Goal: Task Accomplishment & Management: Complete application form

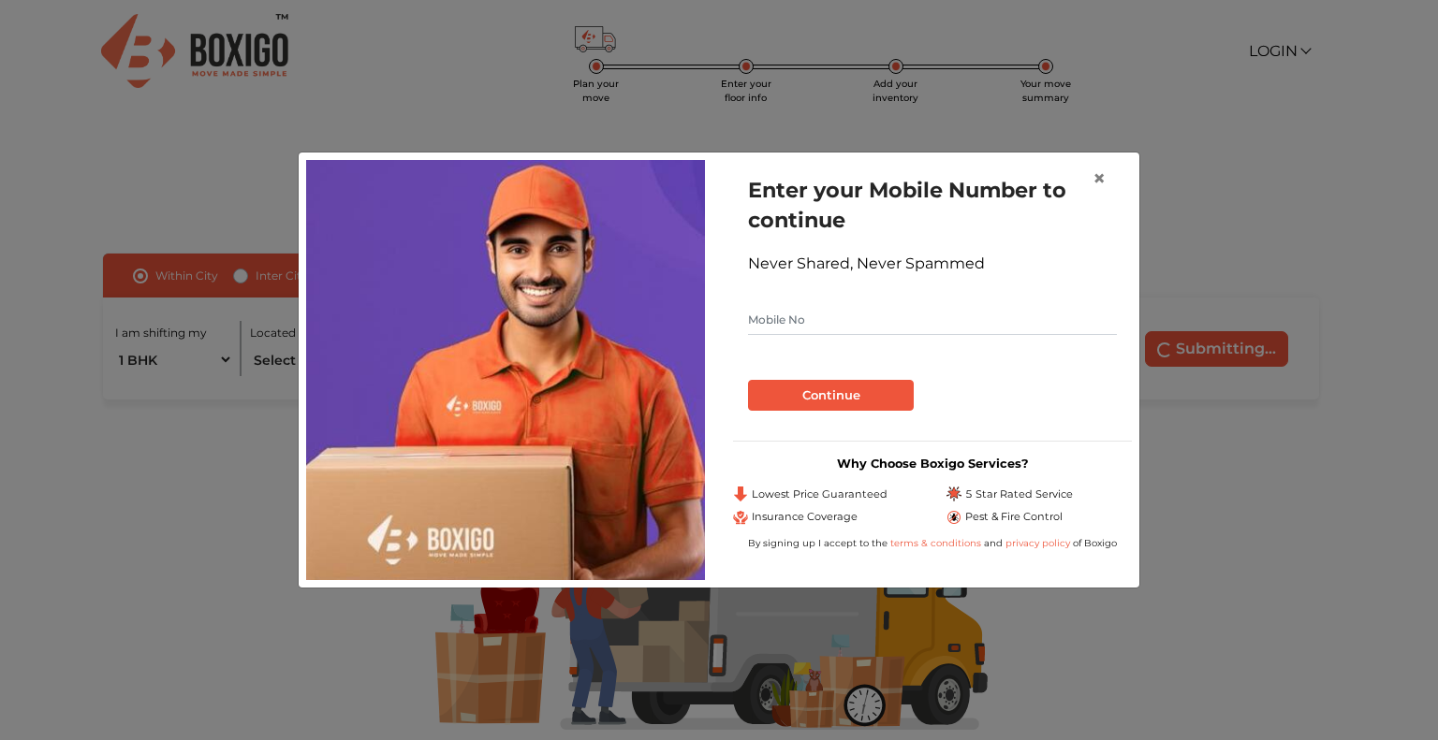
click at [772, 316] on input "text" at bounding box center [932, 320] width 369 height 30
type input "9000444583"
click at [820, 400] on button "Continue" at bounding box center [831, 396] width 166 height 32
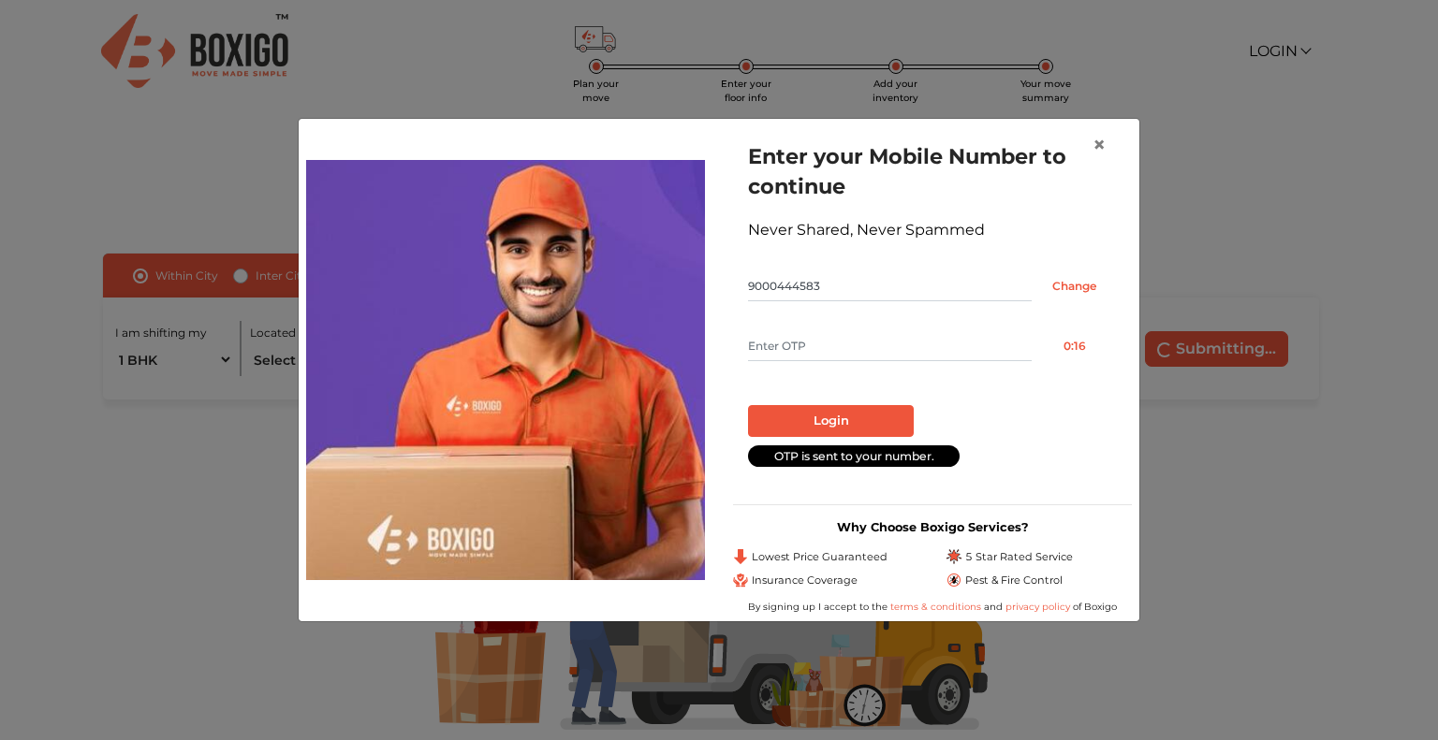
click at [800, 345] on input "text" at bounding box center [890, 346] width 284 height 30
type input "1562"
click at [840, 415] on button "Login" at bounding box center [831, 421] width 166 height 32
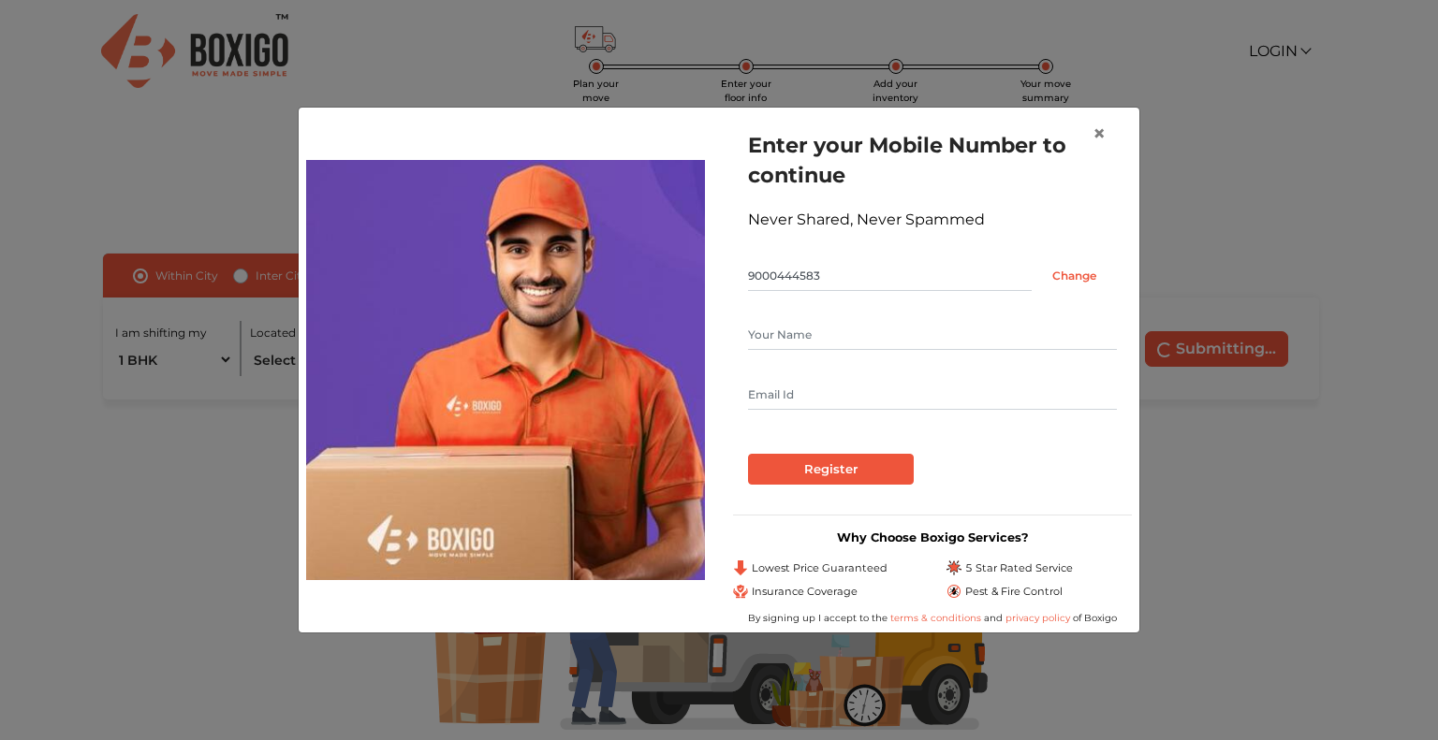
click at [823, 329] on input "text" at bounding box center [932, 335] width 369 height 30
type input "[PERSON_NAME]"
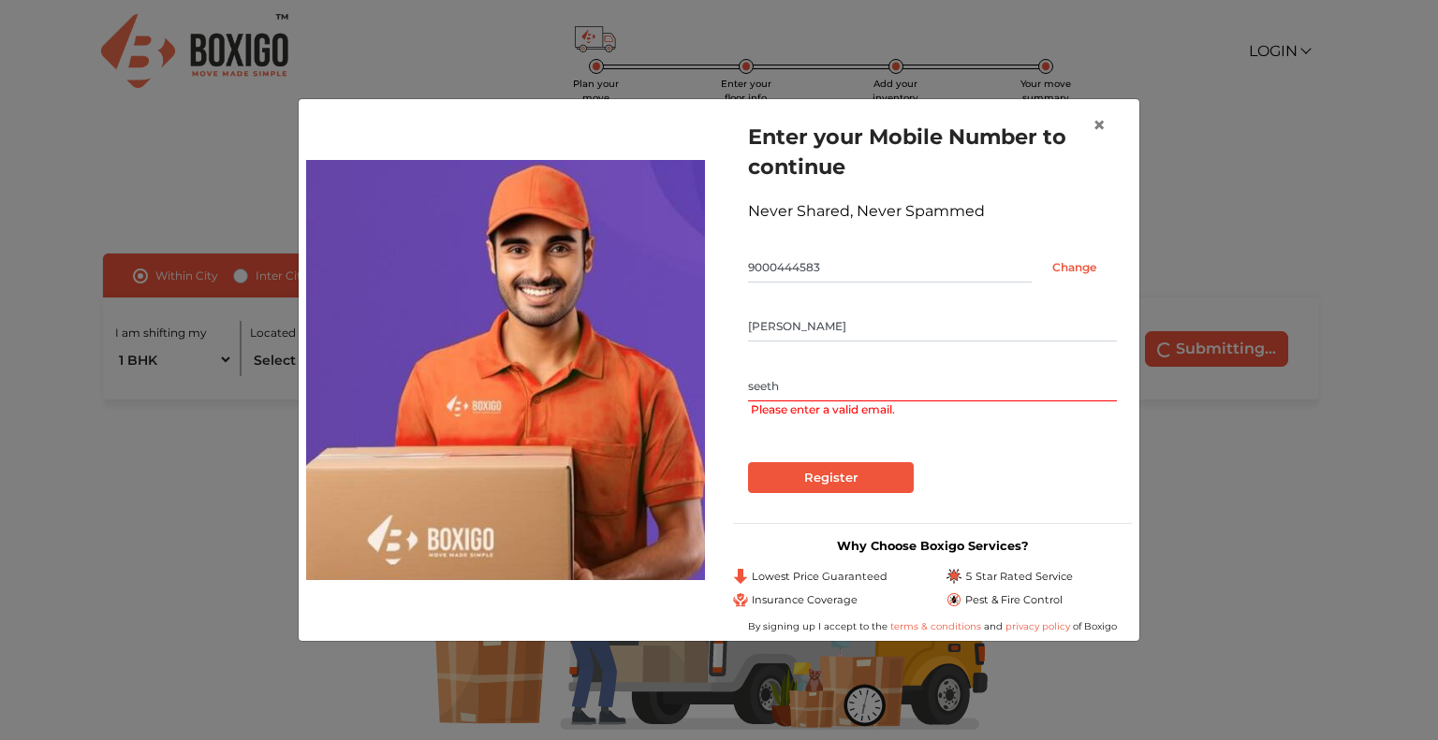
type input "[EMAIL_ADDRESS][DOMAIN_NAME]"
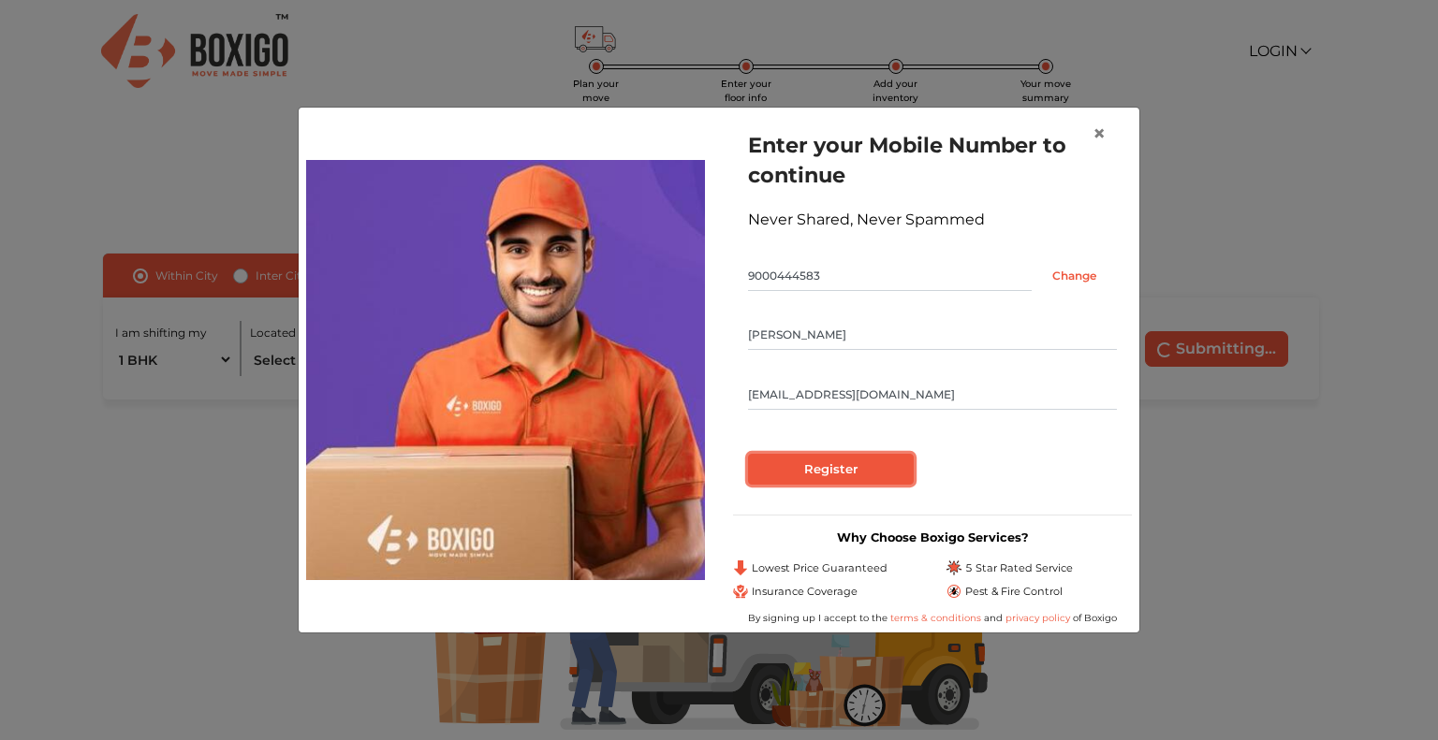
click at [823, 470] on input "Register" at bounding box center [831, 470] width 166 height 32
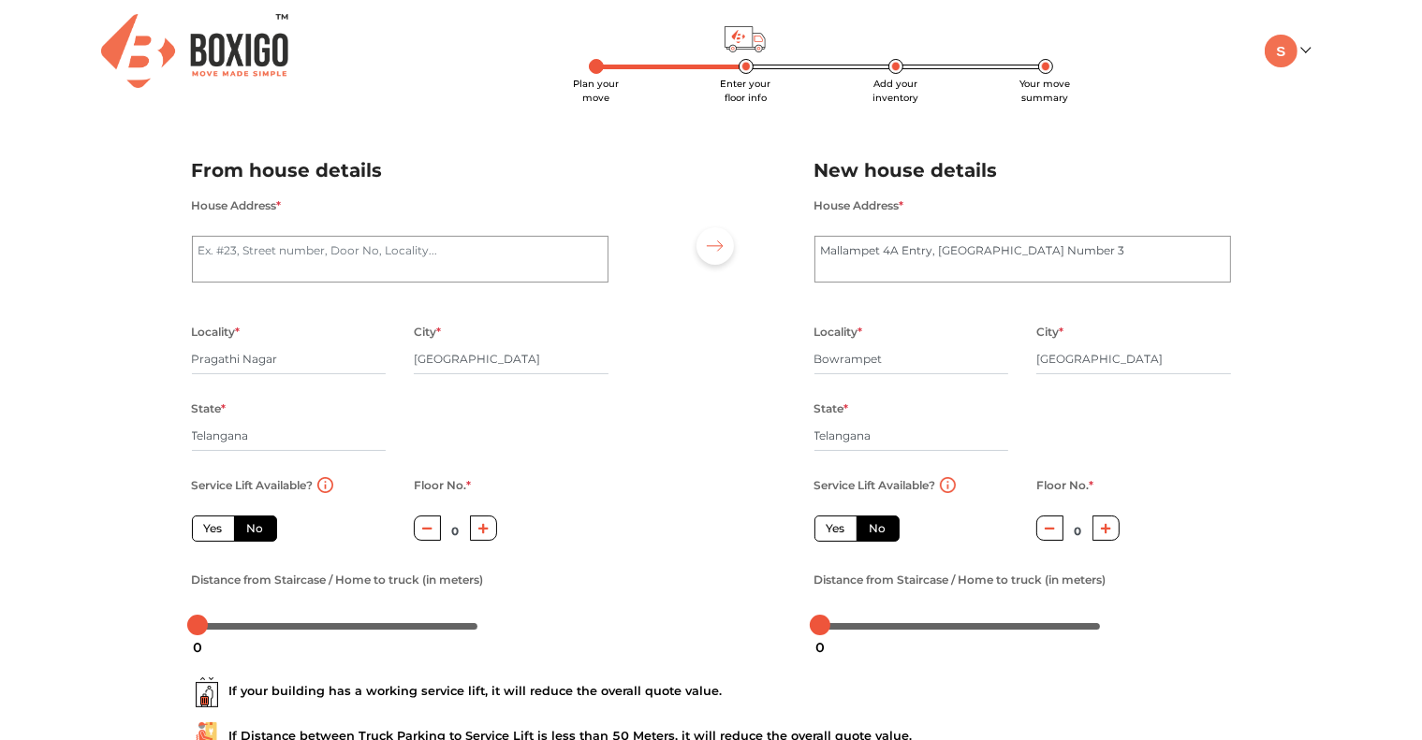
click at [484, 533] on icon "button" at bounding box center [483, 528] width 10 height 10
type input "4"
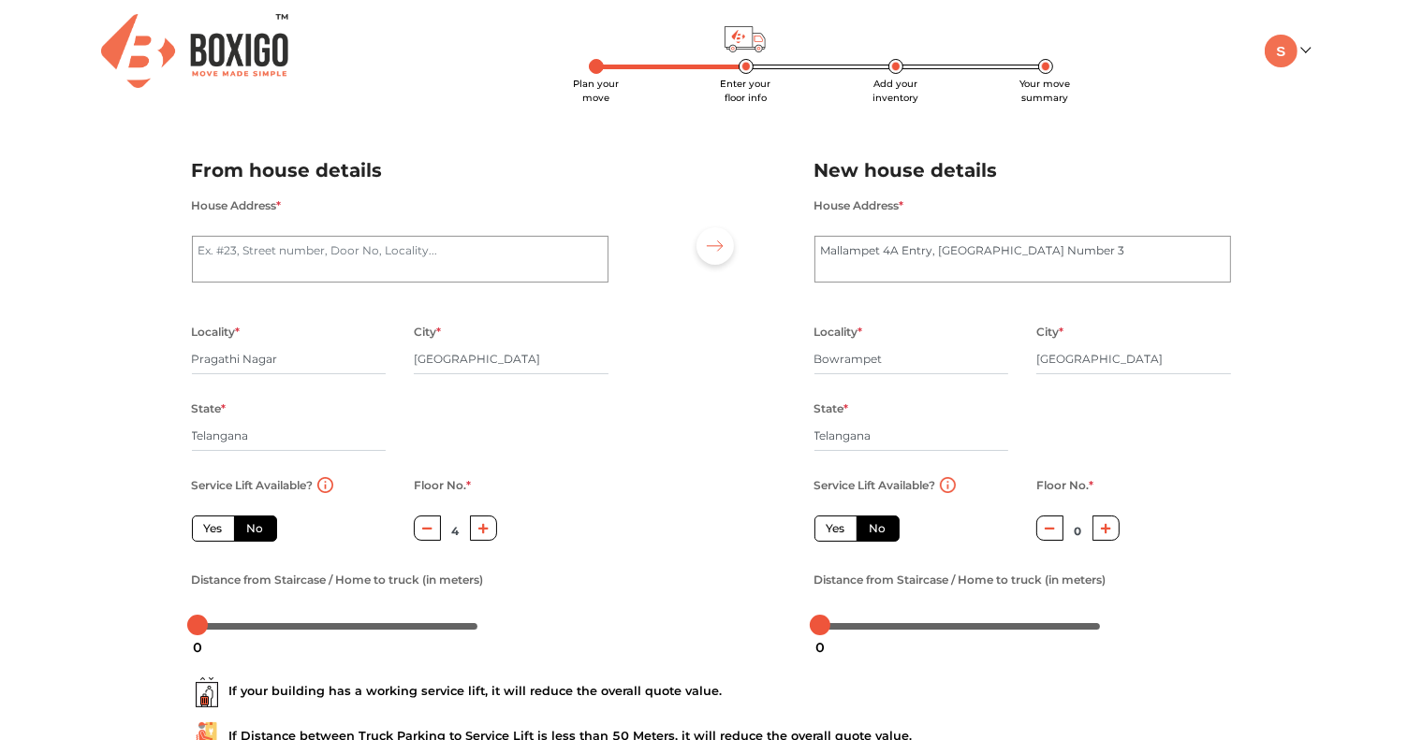
click at [1106, 526] on icon "button" at bounding box center [1106, 528] width 10 height 10
type input "1"
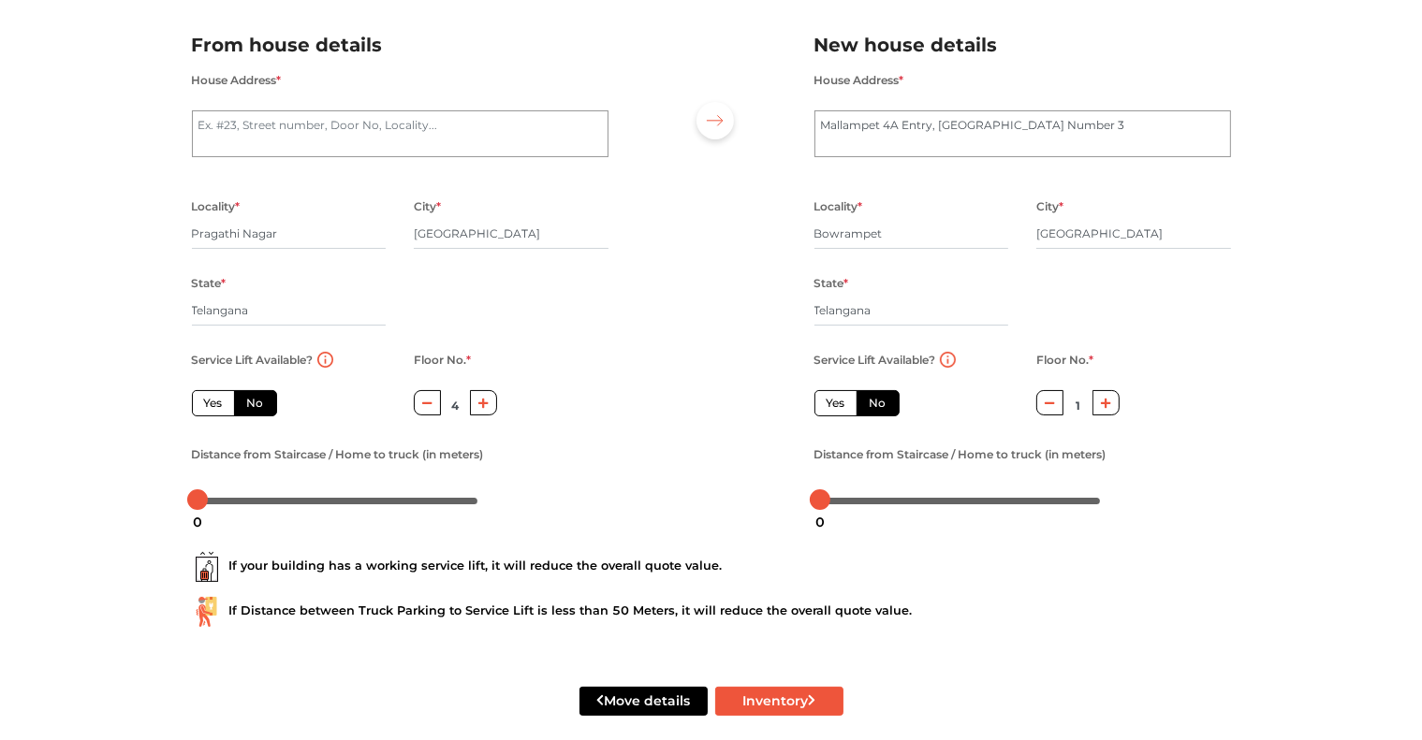
scroll to position [148, 0]
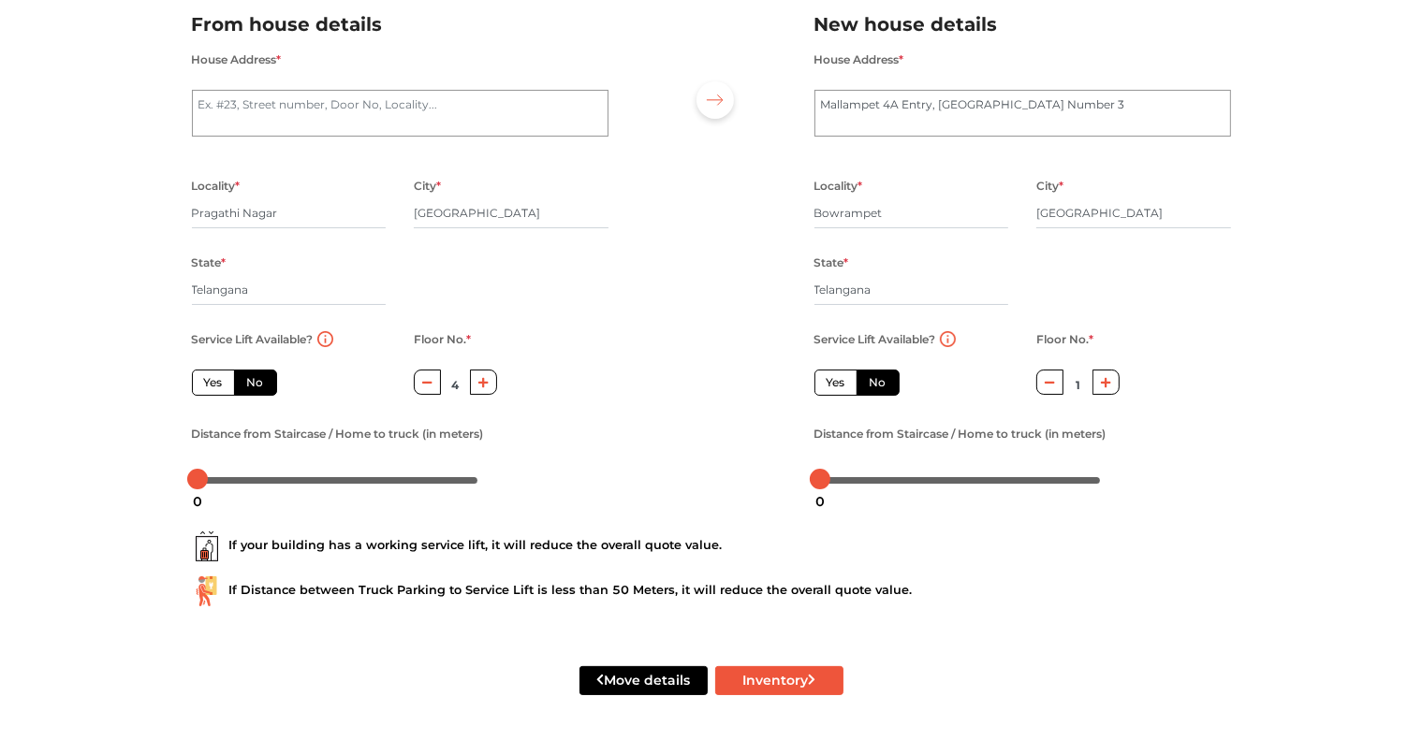
click at [212, 373] on label "Yes" at bounding box center [213, 383] width 43 height 26
click at [212, 374] on input "Yes" at bounding box center [210, 380] width 12 height 12
radio input "true"
type input "0"
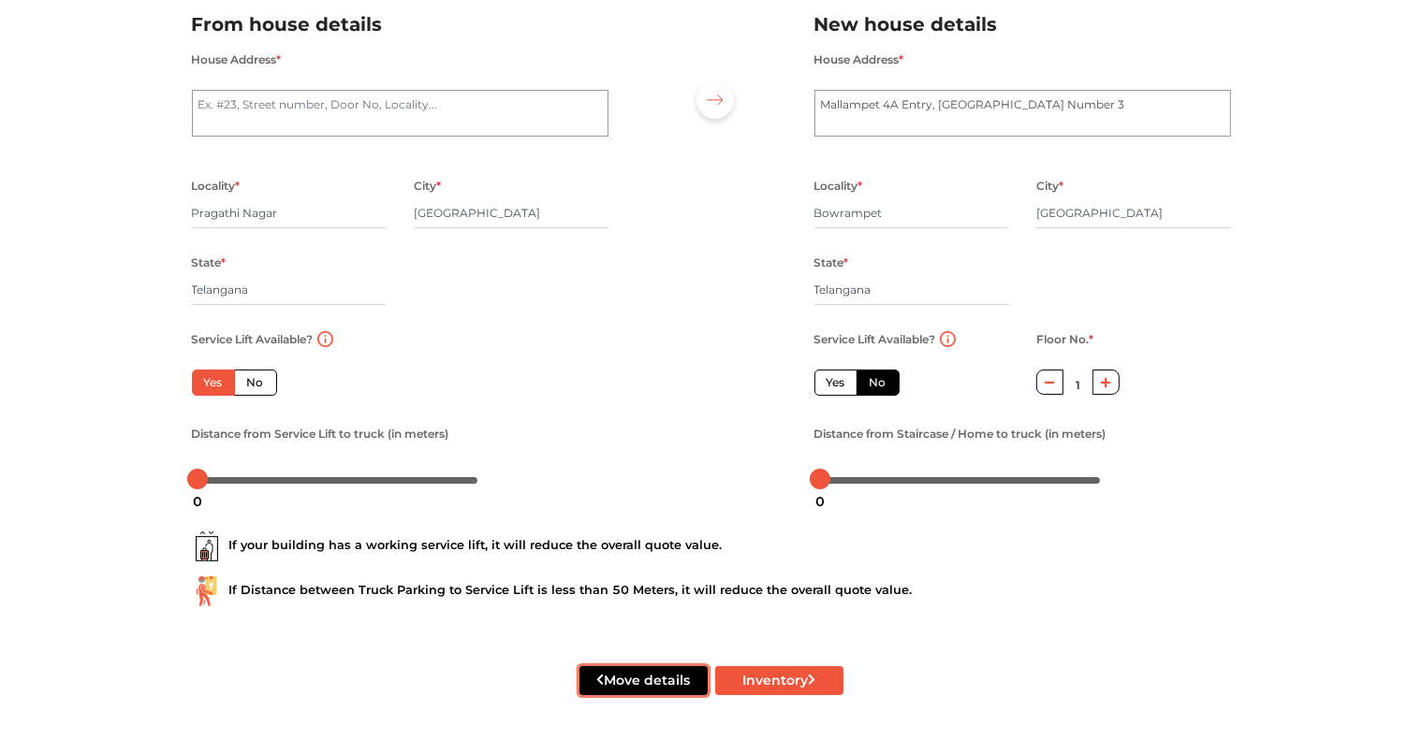
click at [626, 679] on button "Move details" at bounding box center [643, 680] width 128 height 29
click at [233, 98] on textarea "House Address *" at bounding box center [400, 113] width 416 height 47
type textarea "[GEOGRAPHIC_DATA]"
click at [851, 128] on textarea "Mallampet 4A Entry, [GEOGRAPHIC_DATA] Number 3" at bounding box center [1022, 113] width 416 height 47
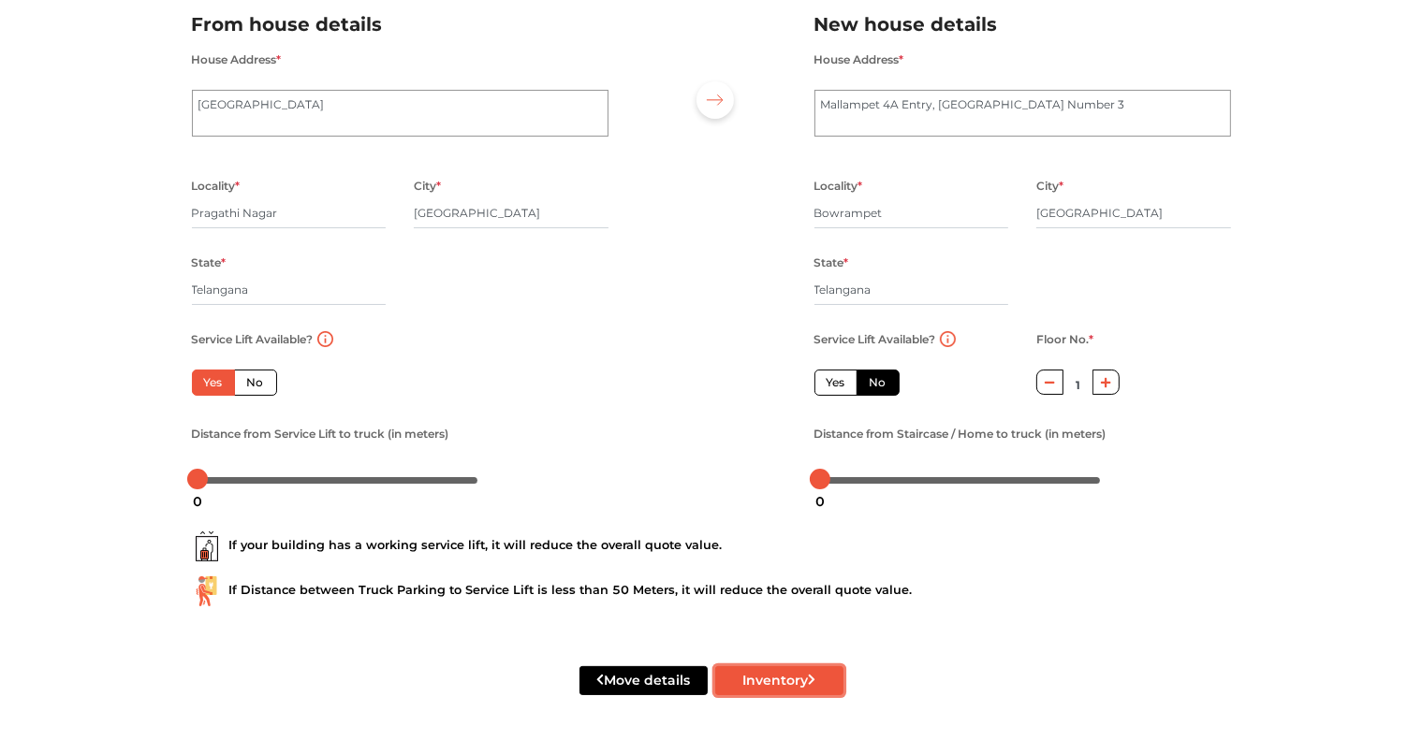
click at [809, 674] on button "Inventory" at bounding box center [779, 680] width 128 height 29
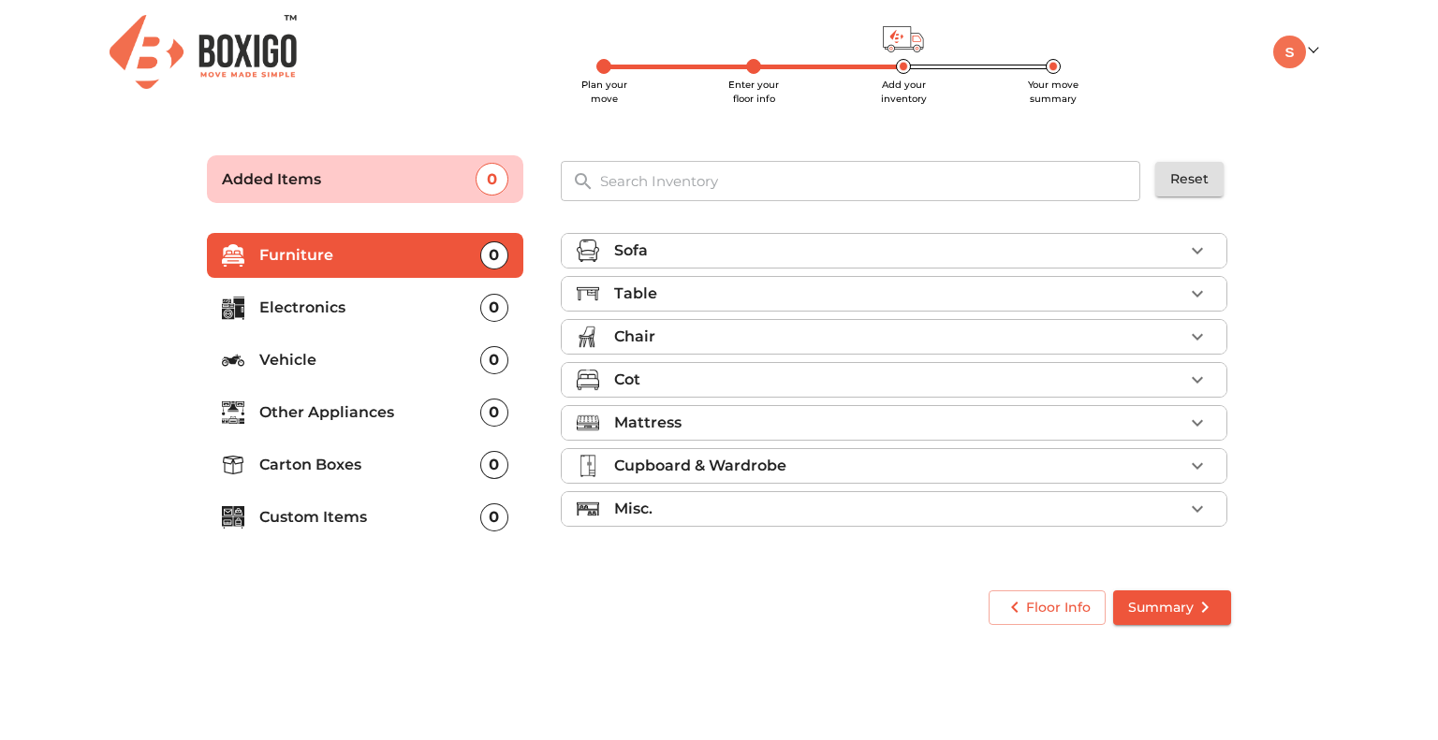
click at [1192, 244] on icon "button" at bounding box center [1197, 251] width 22 height 22
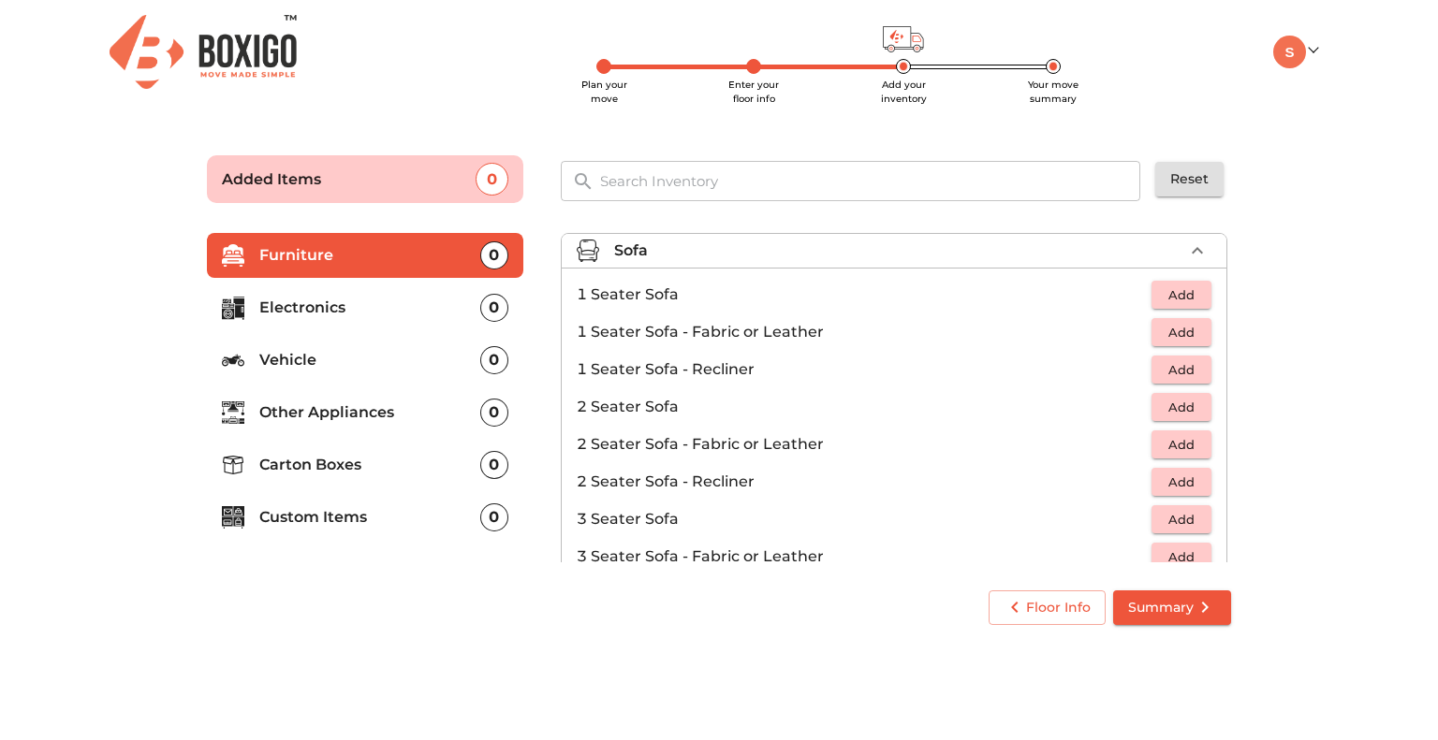
click at [1203, 246] on li "Sofa" at bounding box center [894, 251] width 665 height 34
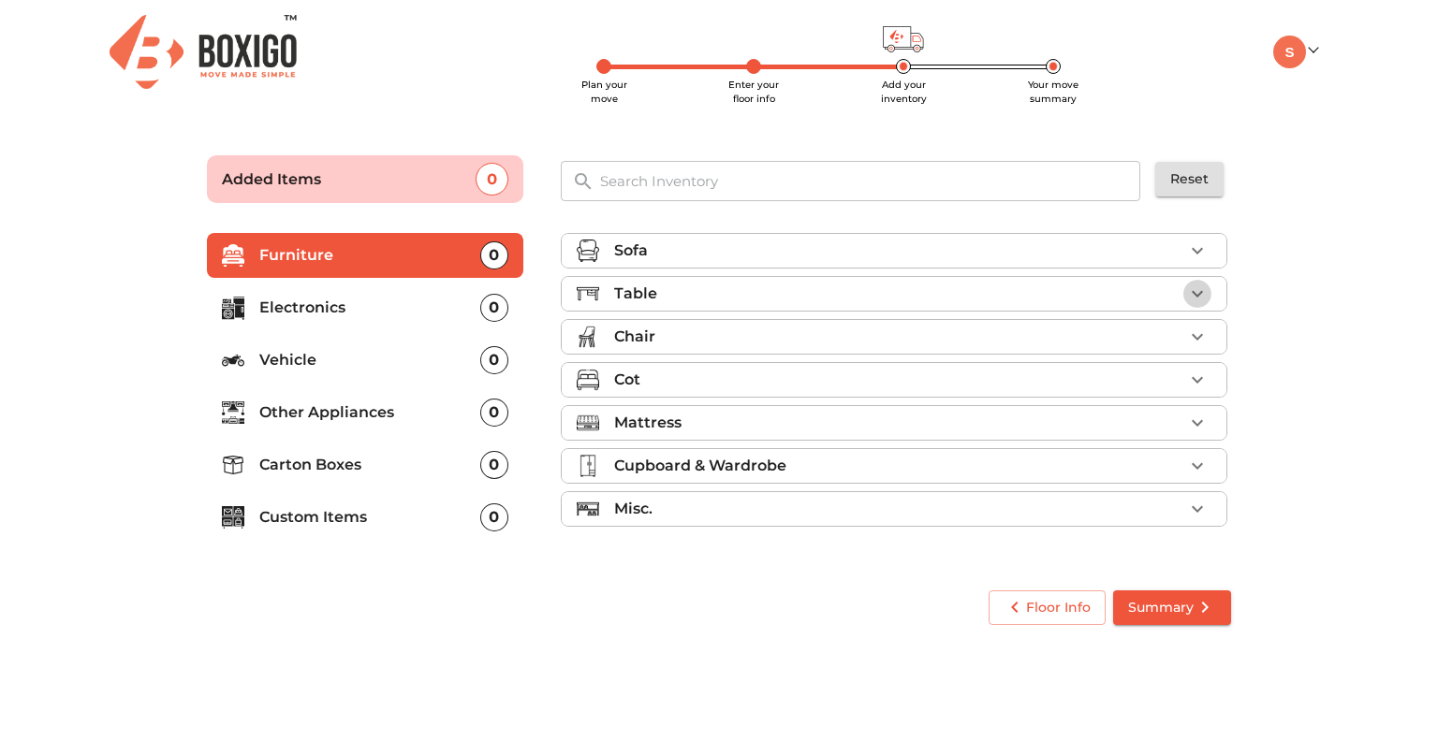
click at [1190, 286] on icon "button" at bounding box center [1197, 294] width 22 height 22
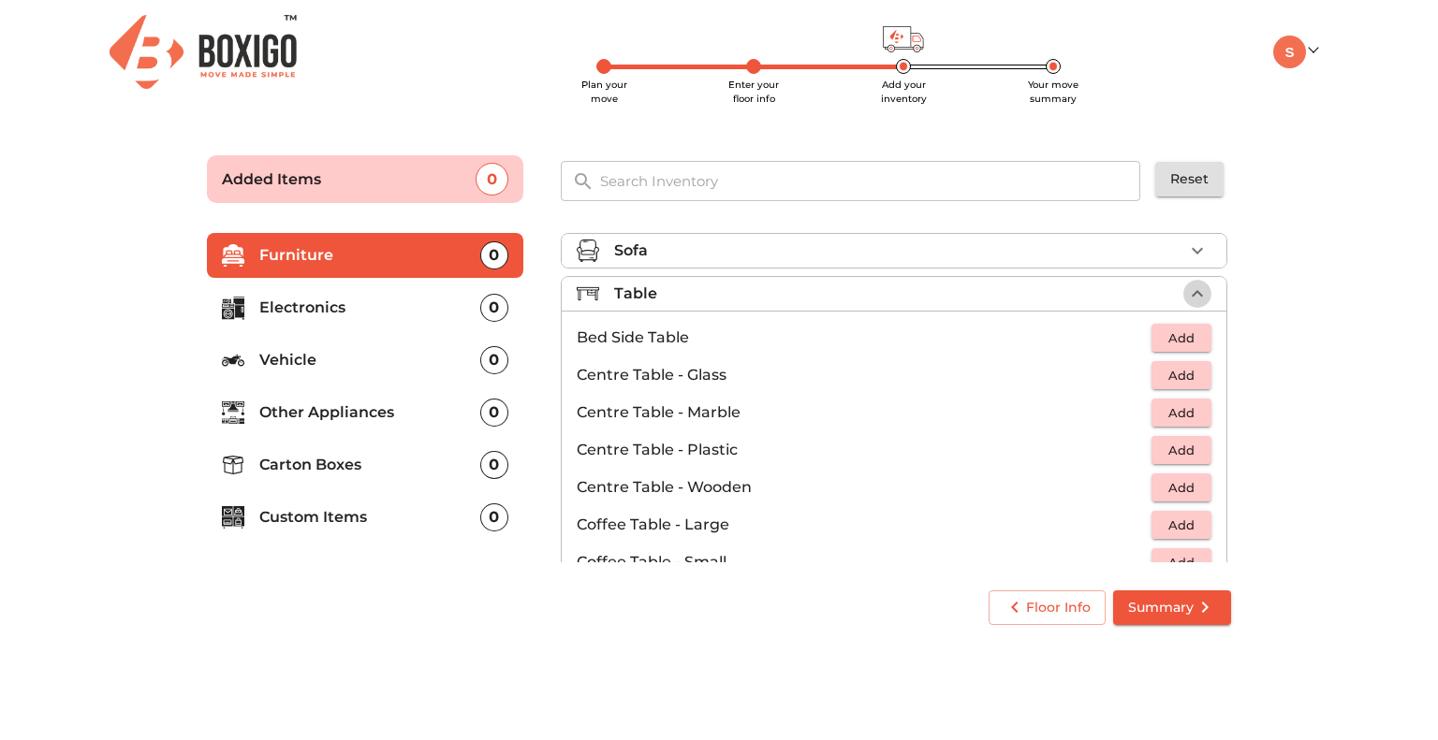
click at [1186, 286] on icon "button" at bounding box center [1197, 294] width 22 height 22
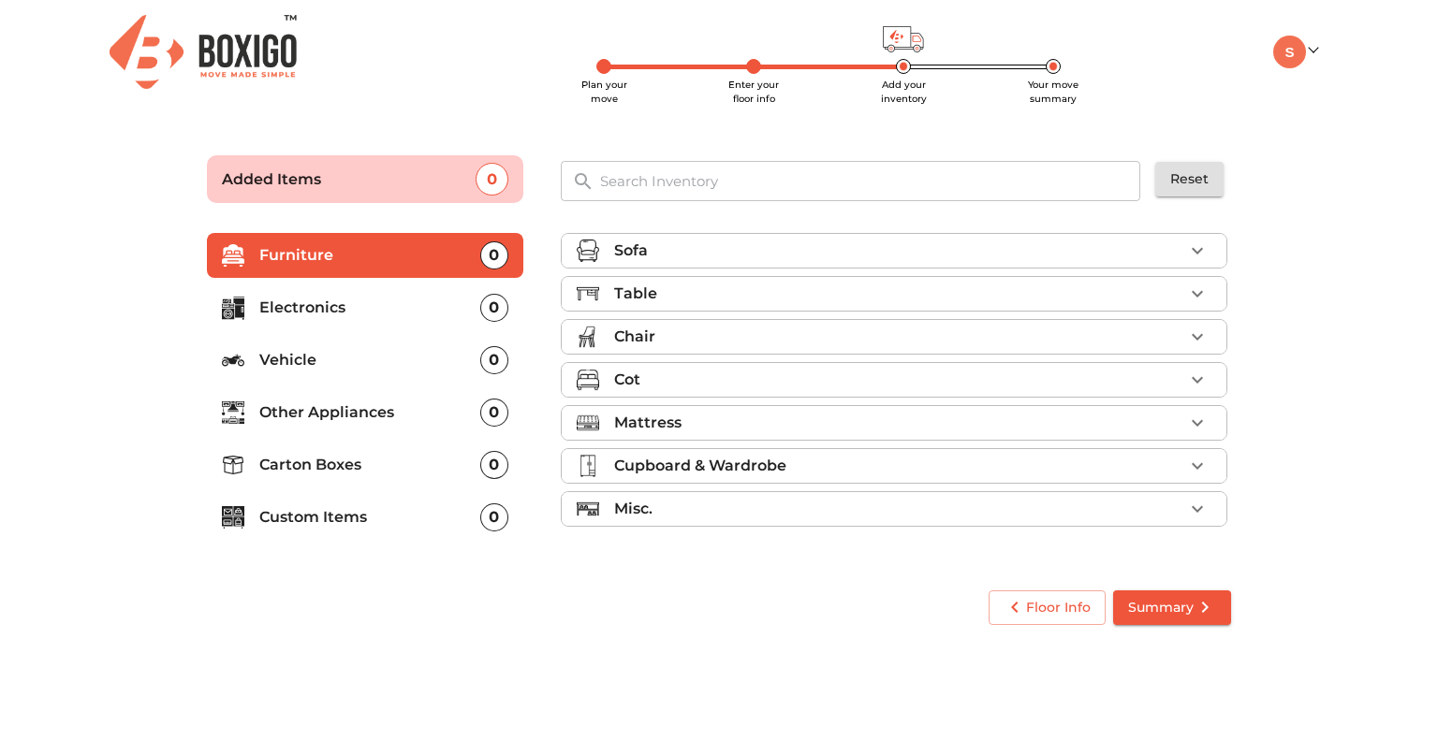
click at [1191, 329] on icon "button" at bounding box center [1197, 337] width 22 height 22
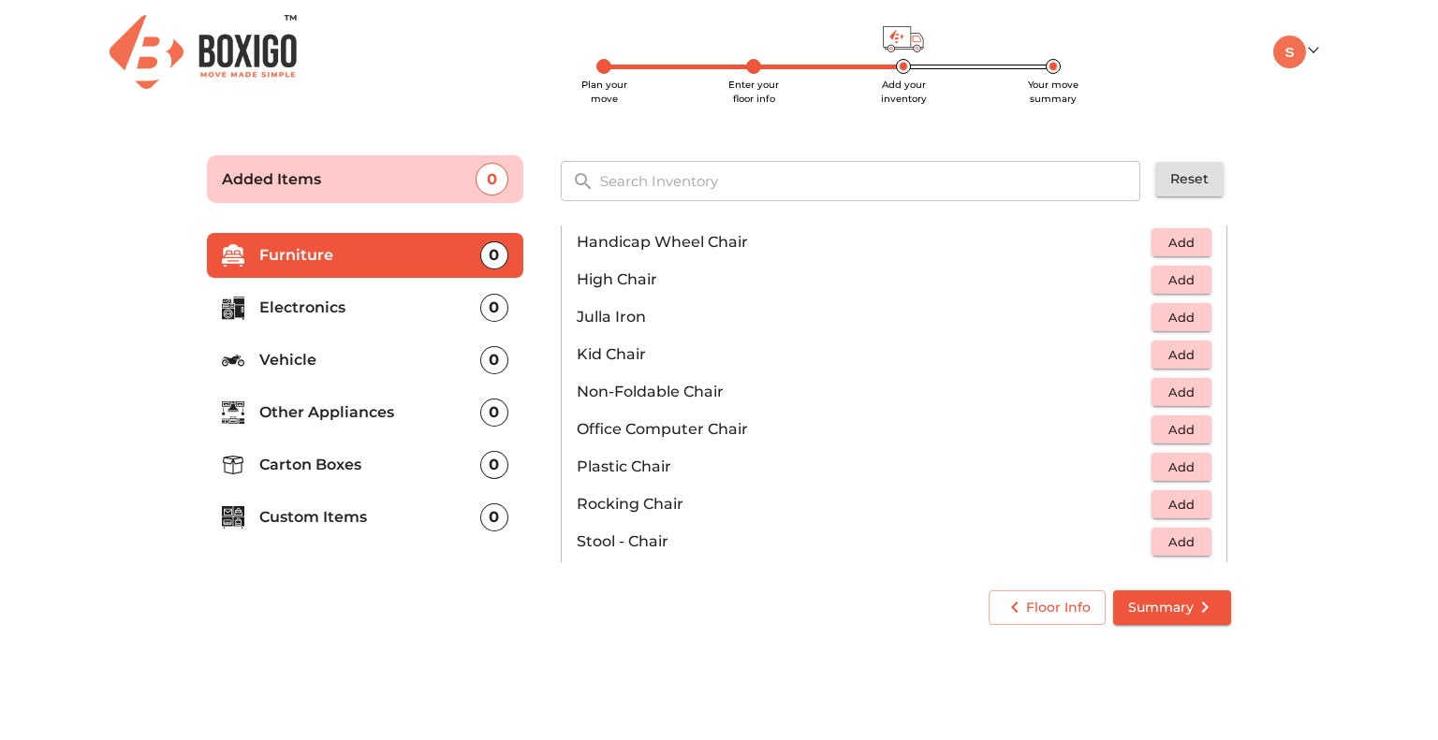
scroll to position [515, 0]
click at [1163, 424] on span "Add" at bounding box center [1181, 428] width 41 height 22
click at [1191, 427] on icon "button" at bounding box center [1197, 427] width 13 height 13
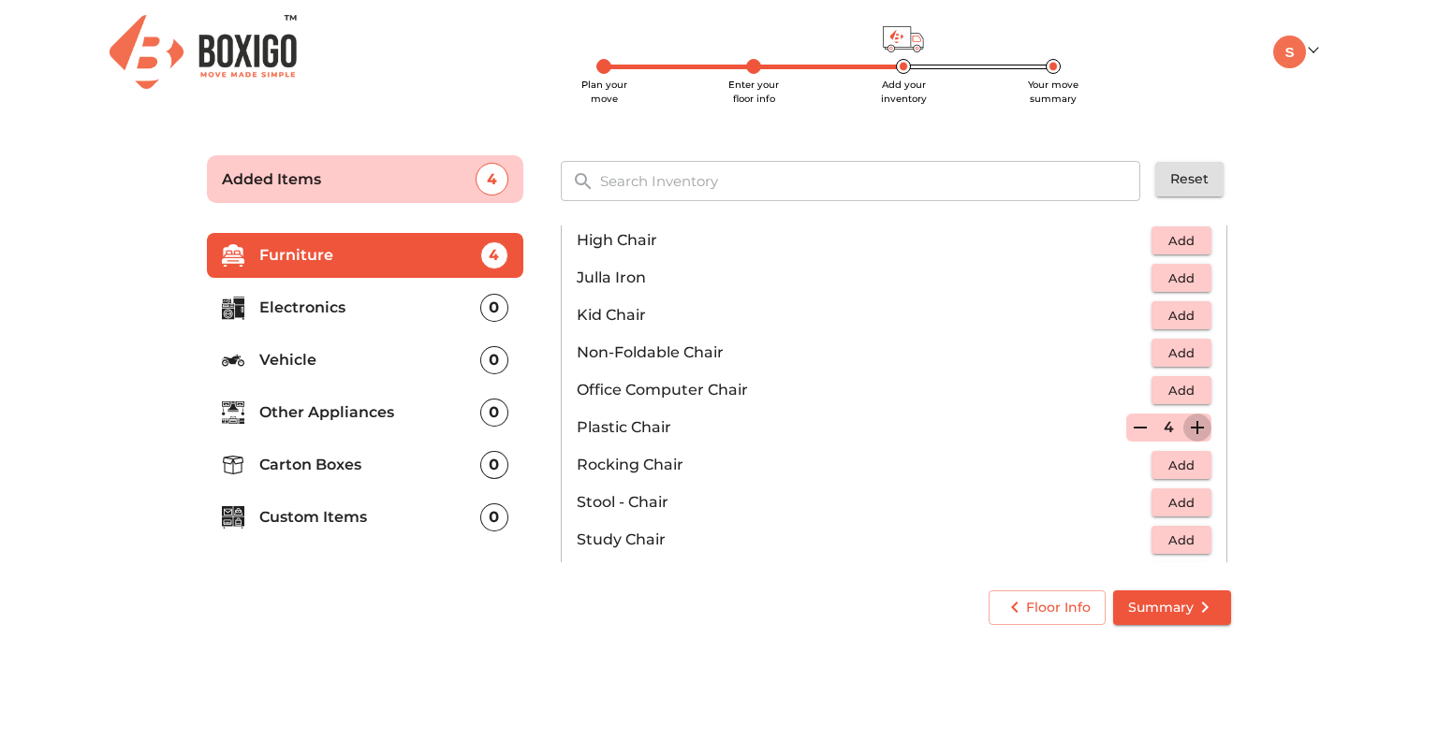
click at [1191, 427] on icon "button" at bounding box center [1197, 427] width 13 height 13
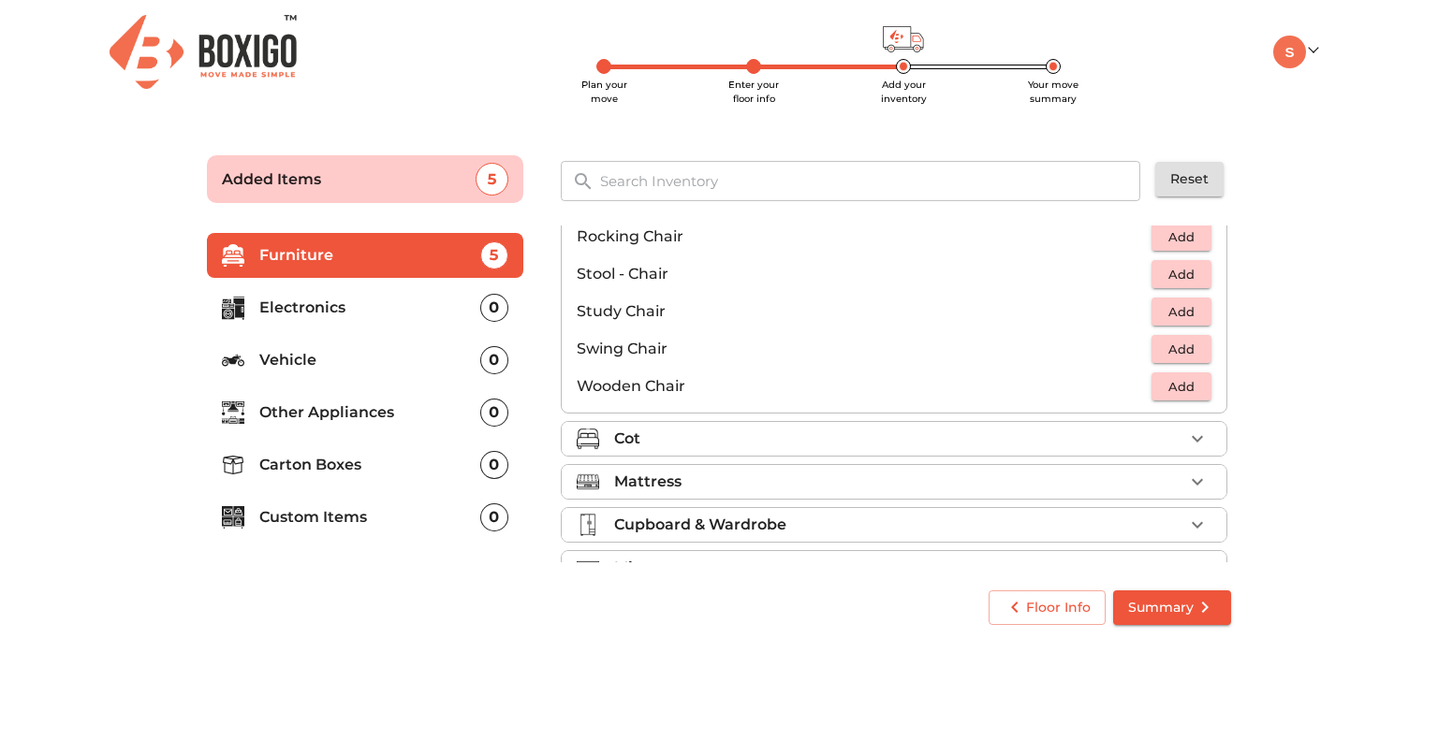
scroll to position [760, 0]
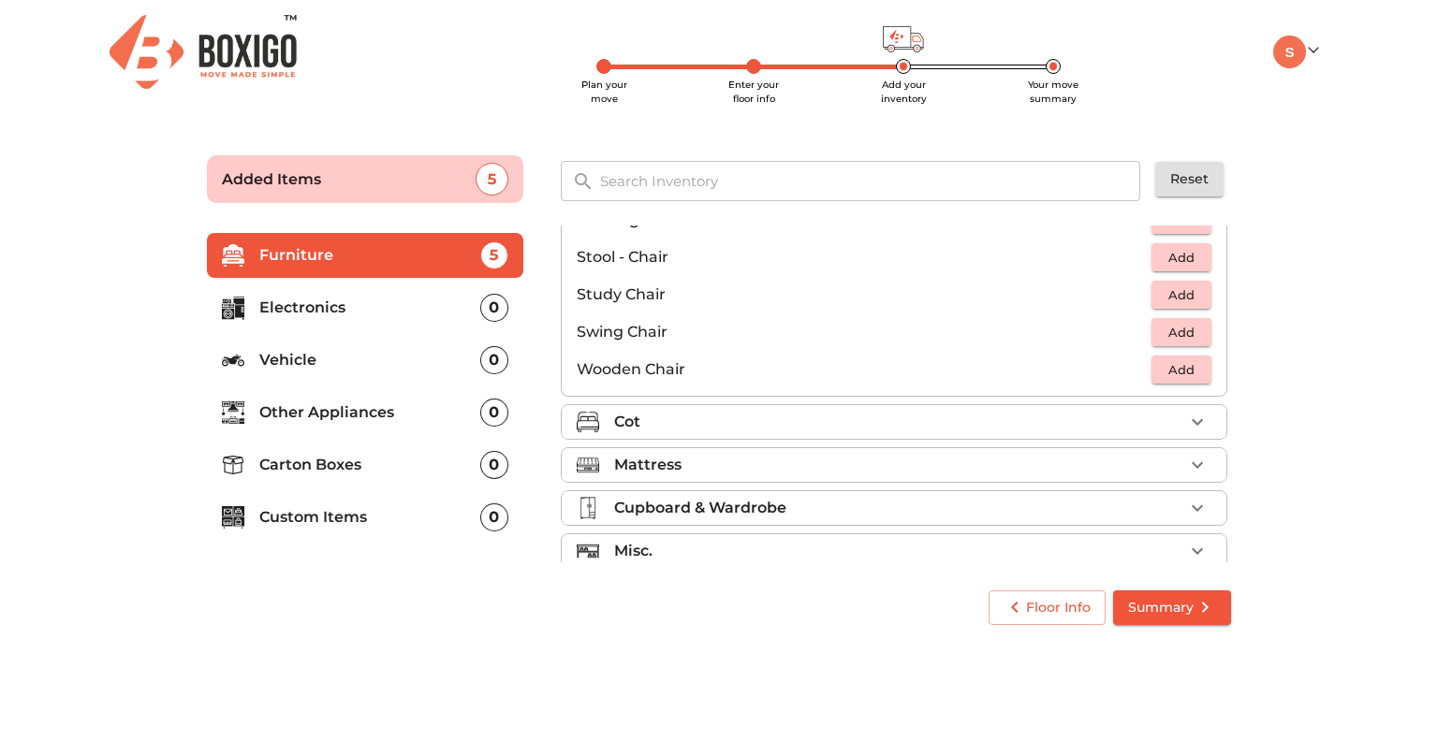
click at [1186, 415] on icon "button" at bounding box center [1197, 422] width 22 height 22
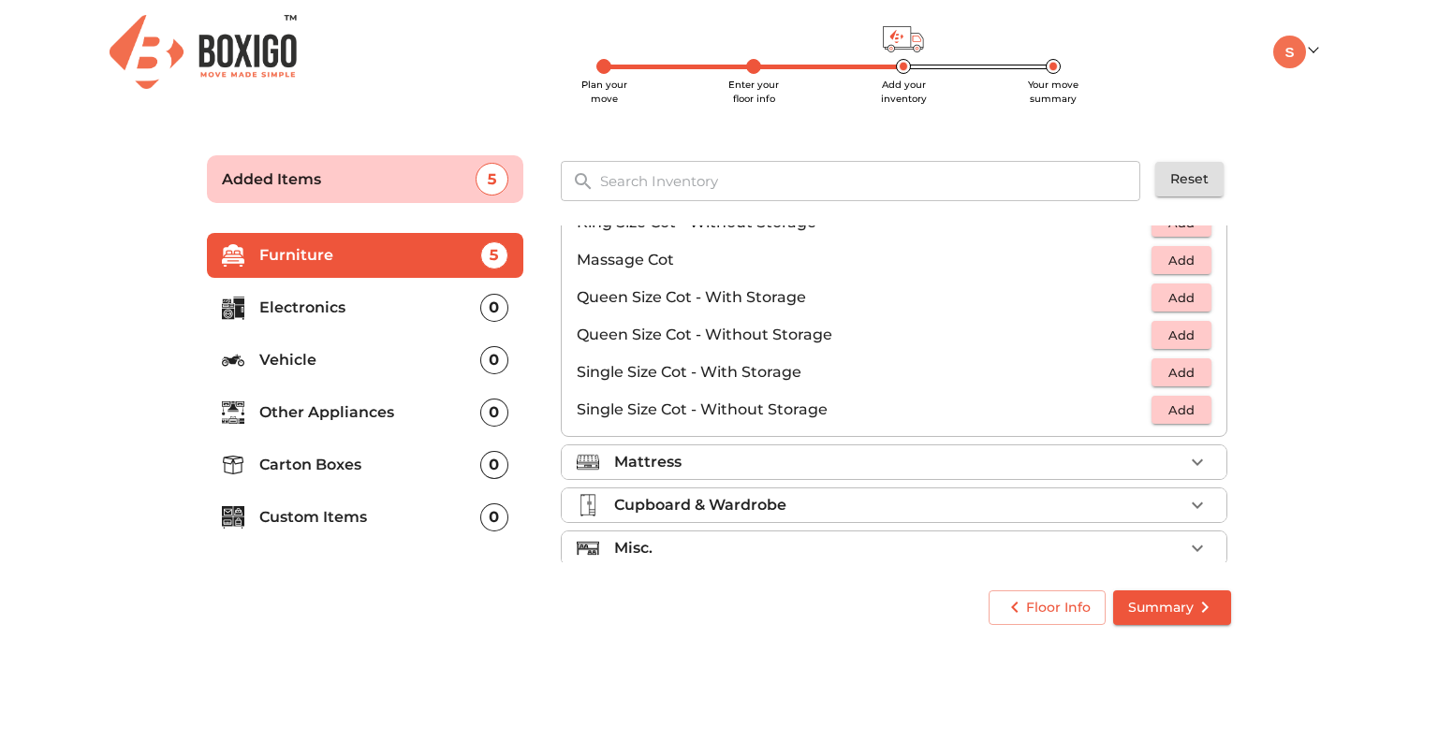
scroll to position [575, 0]
click at [1169, 331] on span "Add" at bounding box center [1181, 337] width 41 height 22
click at [1186, 328] on icon "button" at bounding box center [1197, 336] width 22 height 22
click at [1168, 402] on span "Add" at bounding box center [1181, 412] width 41 height 22
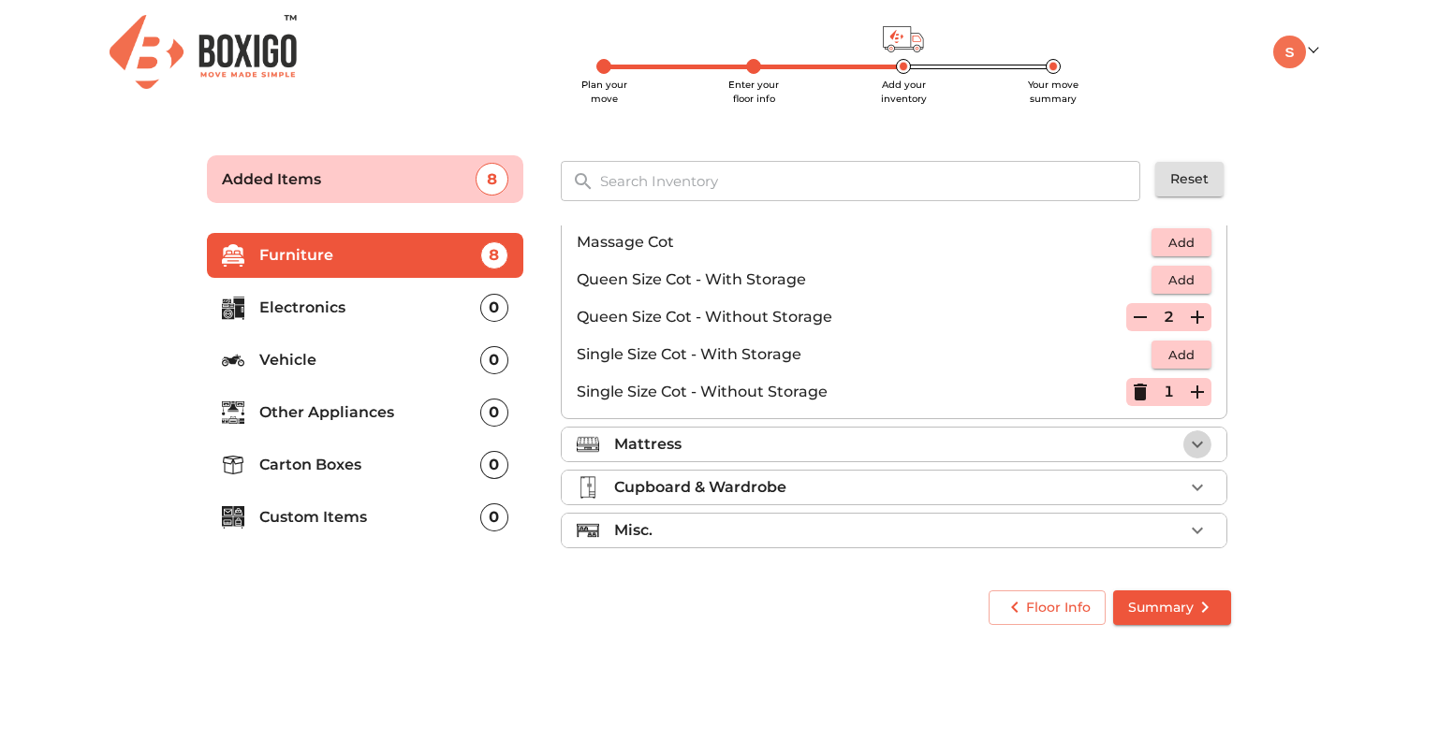
click at [1186, 437] on icon "button" at bounding box center [1197, 444] width 22 height 22
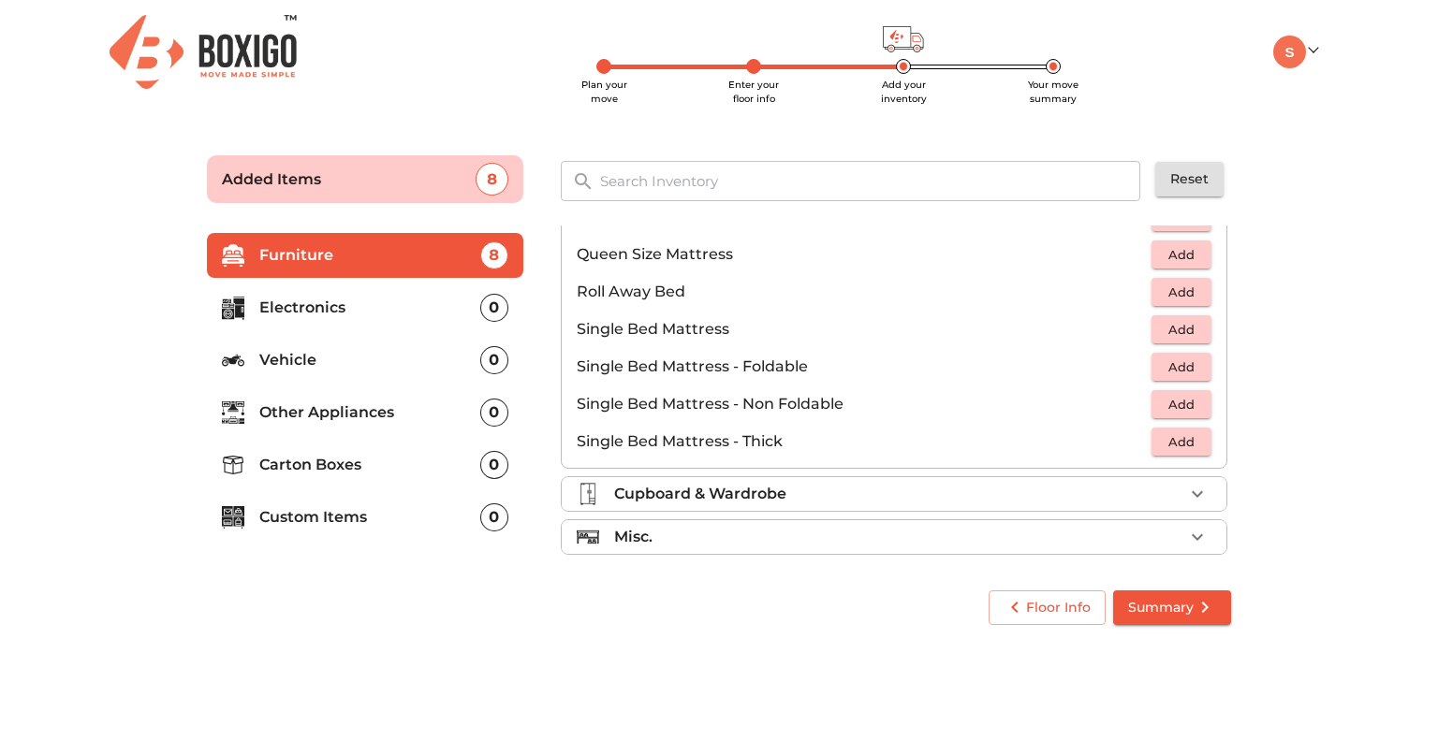
scroll to position [361, 0]
click at [1167, 255] on span "Add" at bounding box center [1181, 256] width 41 height 22
click at [1183, 256] on button "button" at bounding box center [1197, 255] width 28 height 28
click at [1167, 365] on span "Add" at bounding box center [1181, 369] width 41 height 22
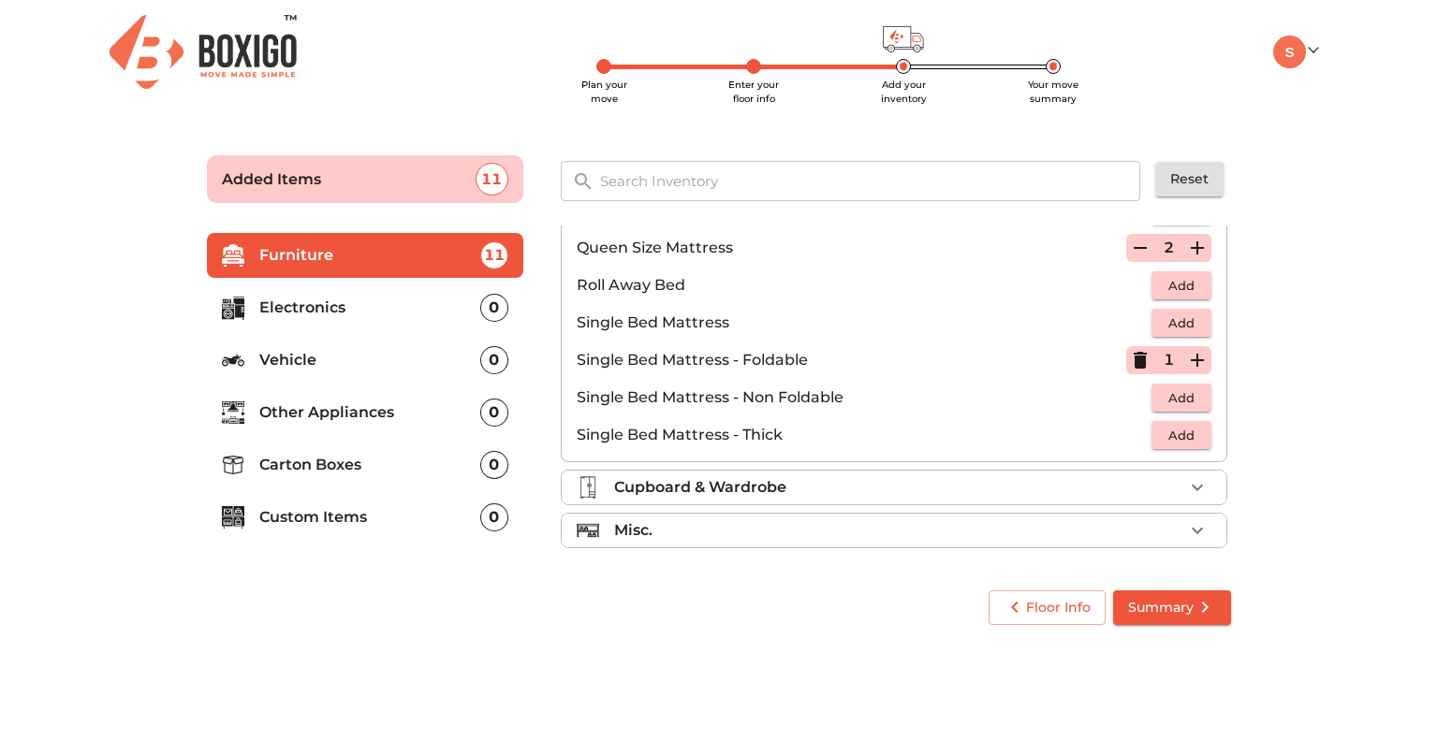
click at [1186, 482] on icon "button" at bounding box center [1197, 487] width 22 height 22
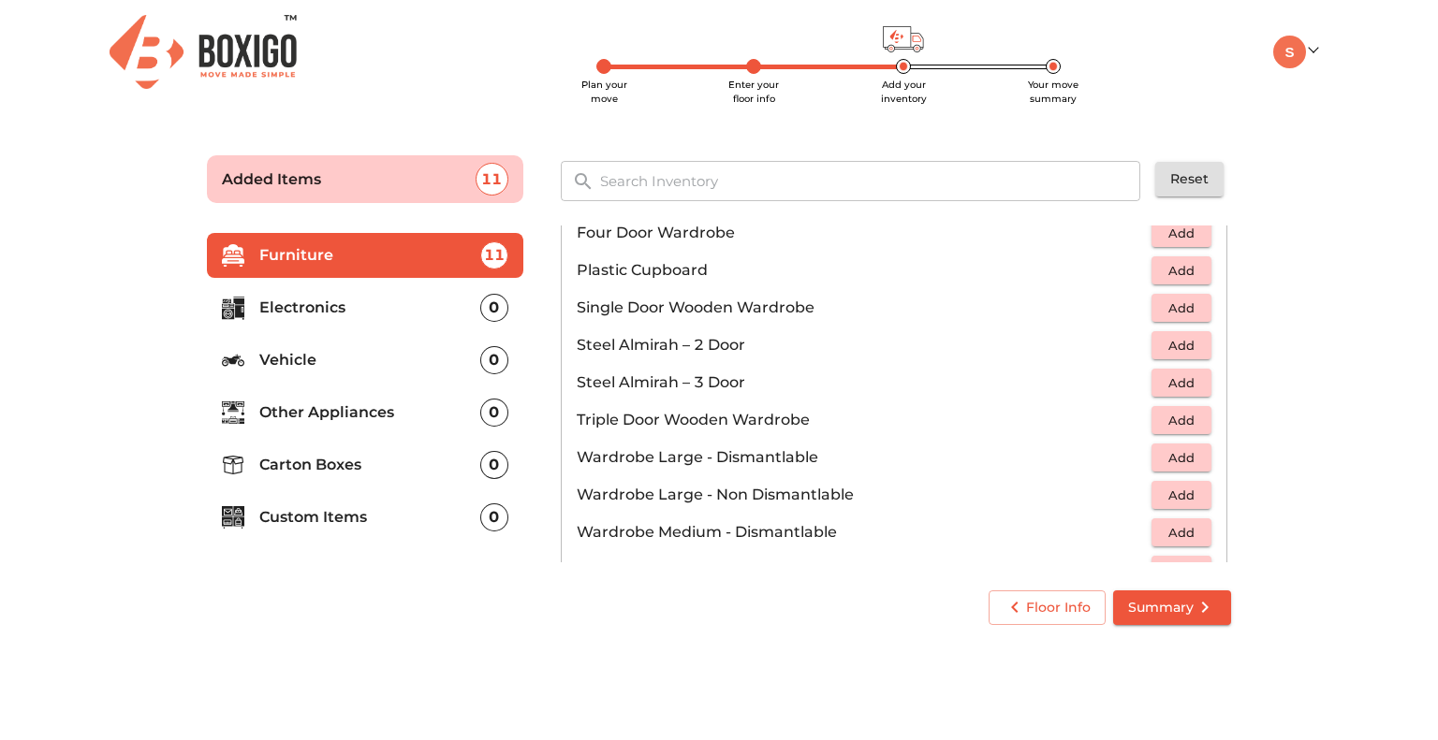
scroll to position [502, 0]
click at [1164, 339] on span "Add" at bounding box center [1181, 346] width 41 height 22
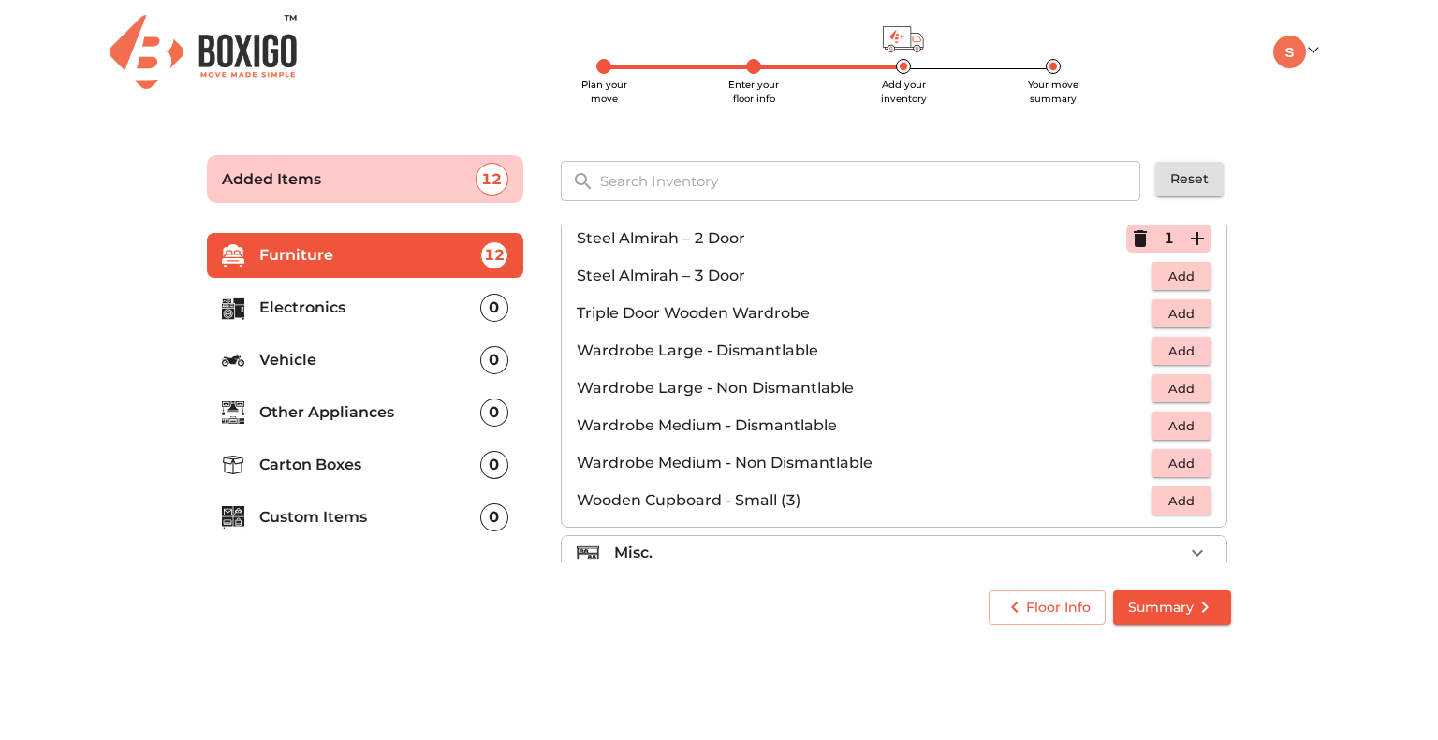
scroll to position [631, 0]
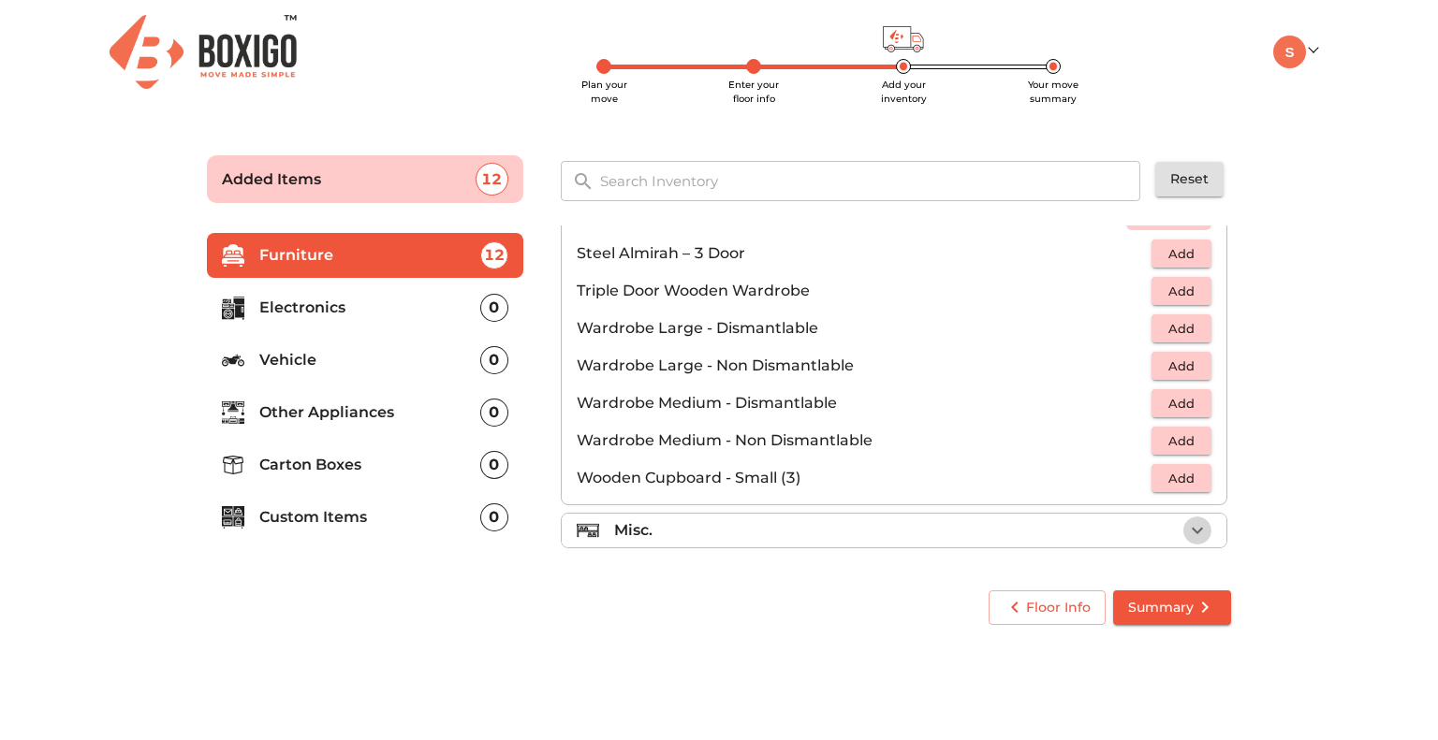
click at [1186, 523] on icon "button" at bounding box center [1197, 530] width 22 height 22
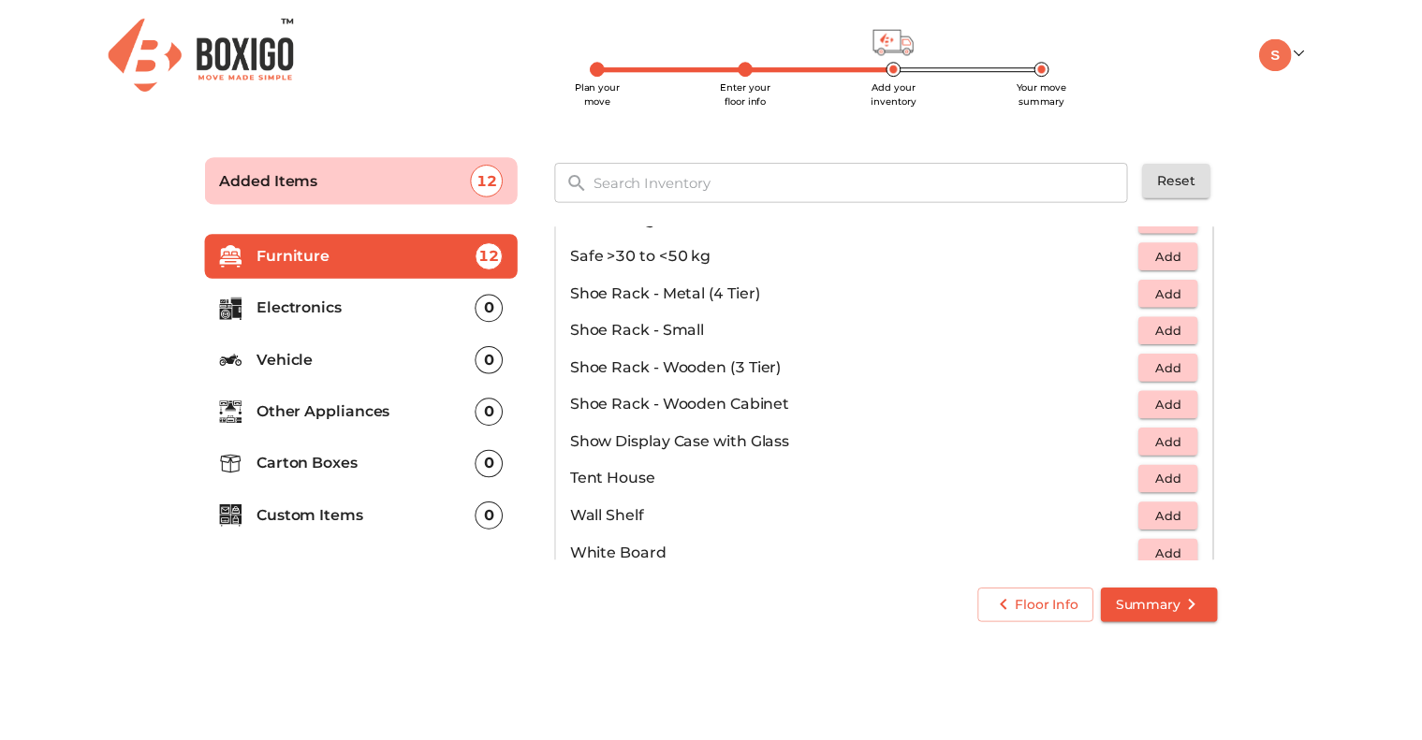
scroll to position [1005, 0]
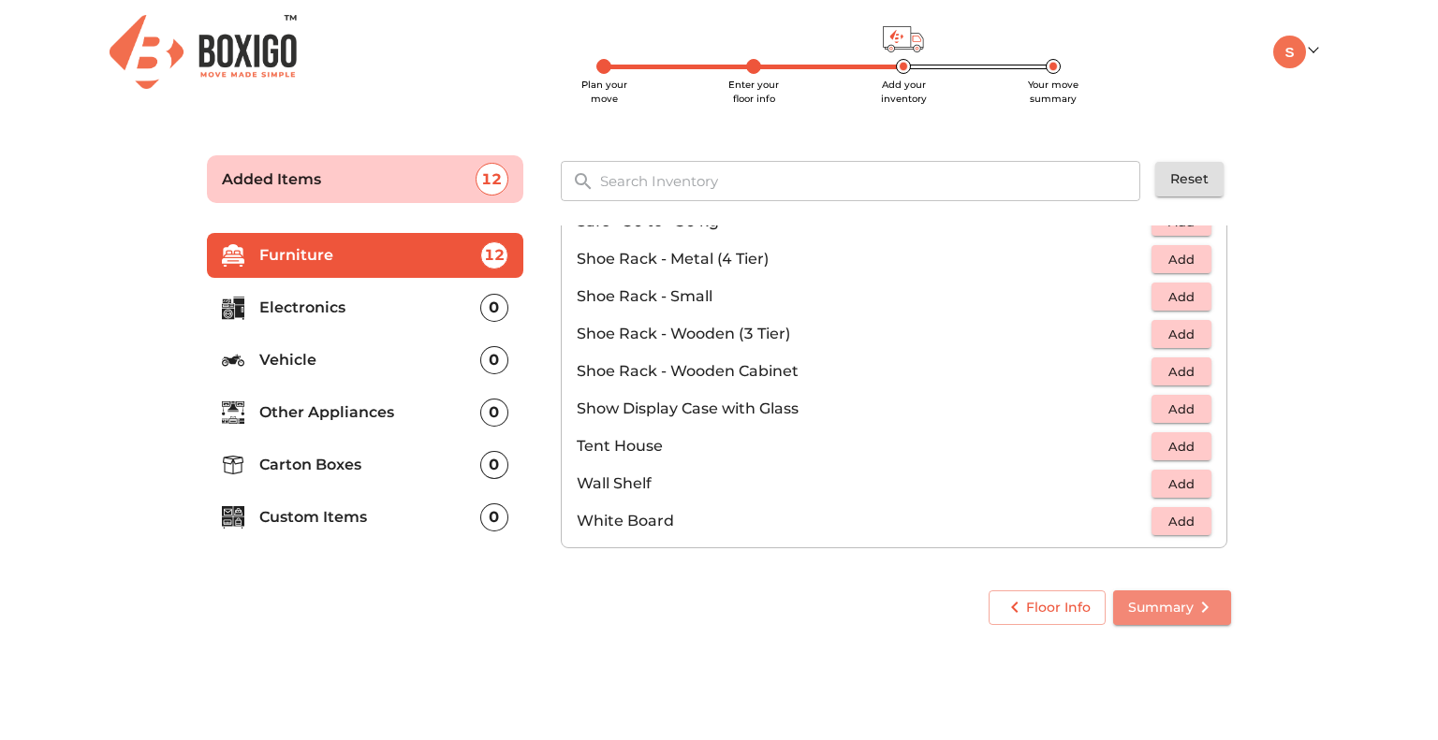
click at [1128, 608] on span "Summary" at bounding box center [1172, 607] width 88 height 23
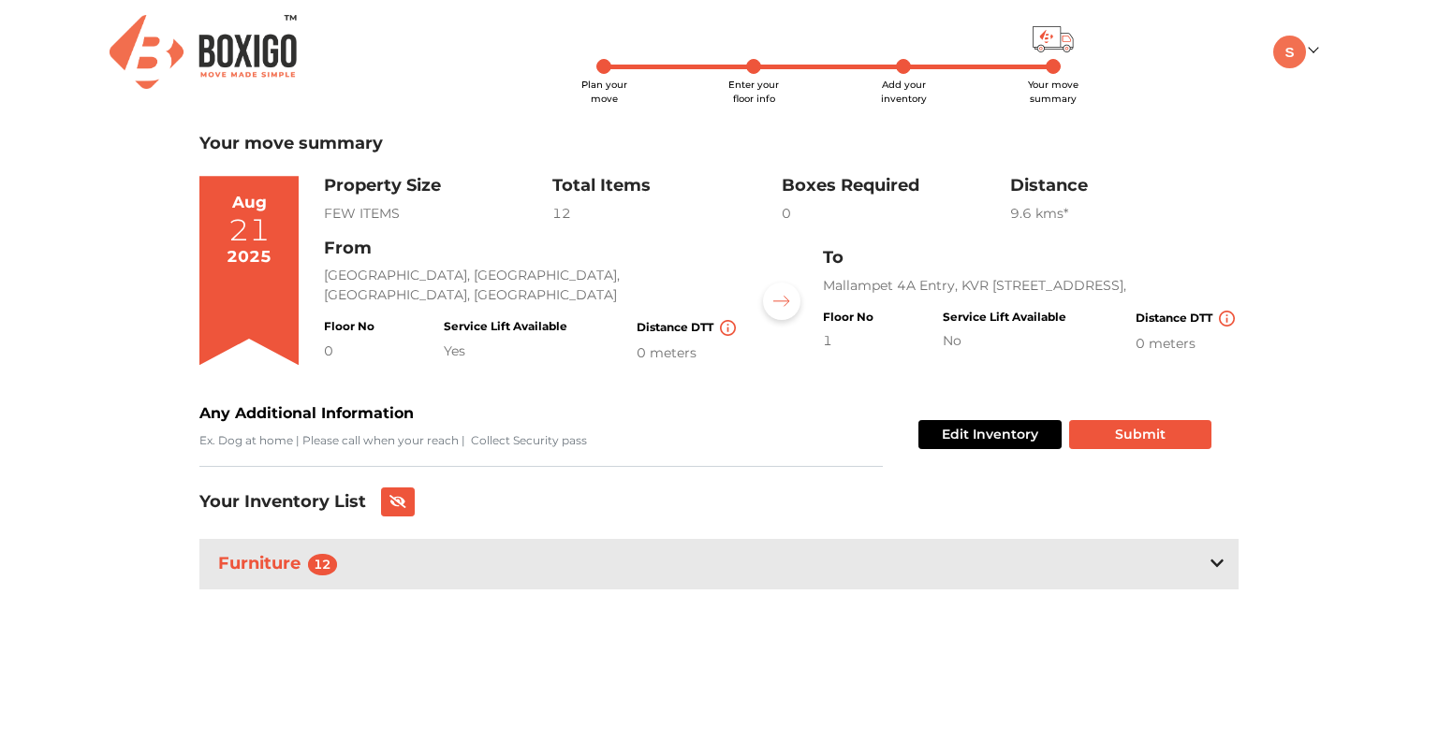
click at [1220, 563] on icon at bounding box center [1216, 563] width 13 height 7
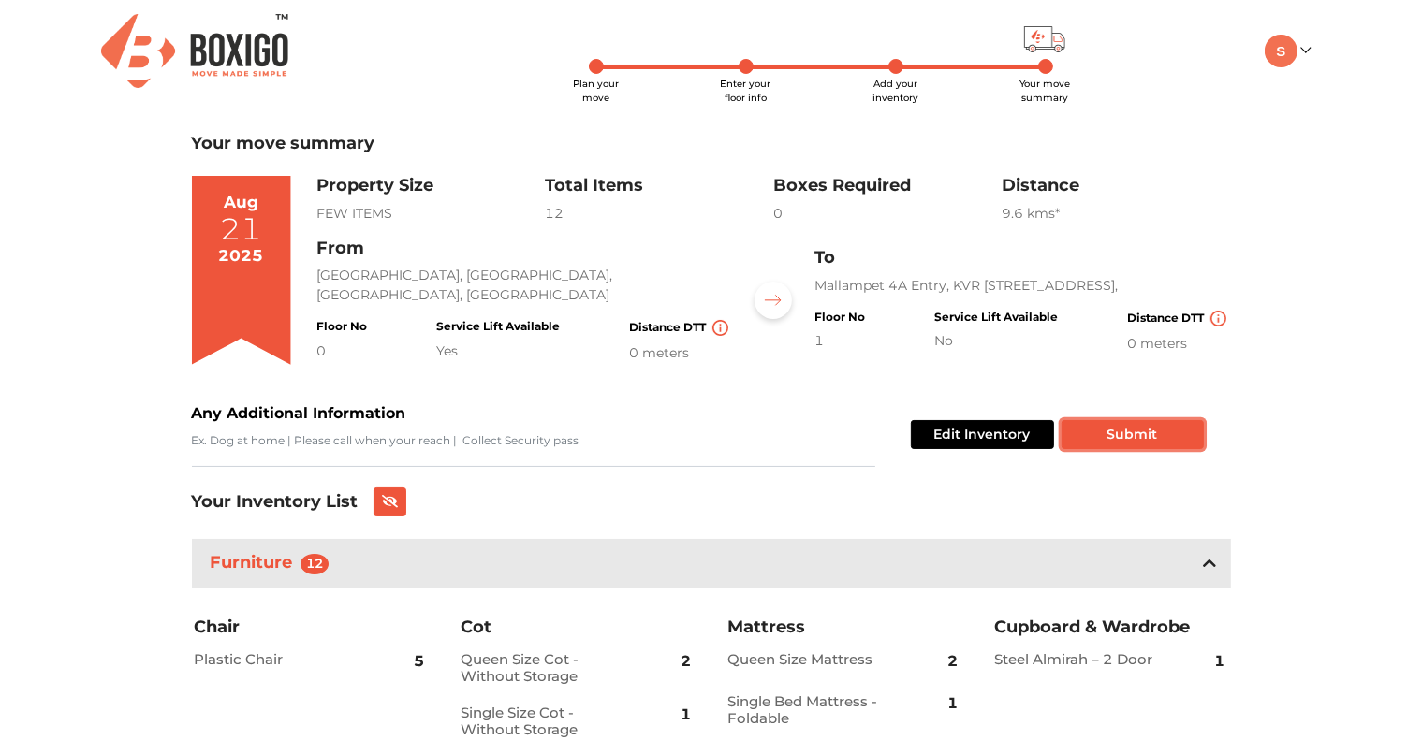
click at [1136, 434] on button "Submit" at bounding box center [1132, 434] width 142 height 29
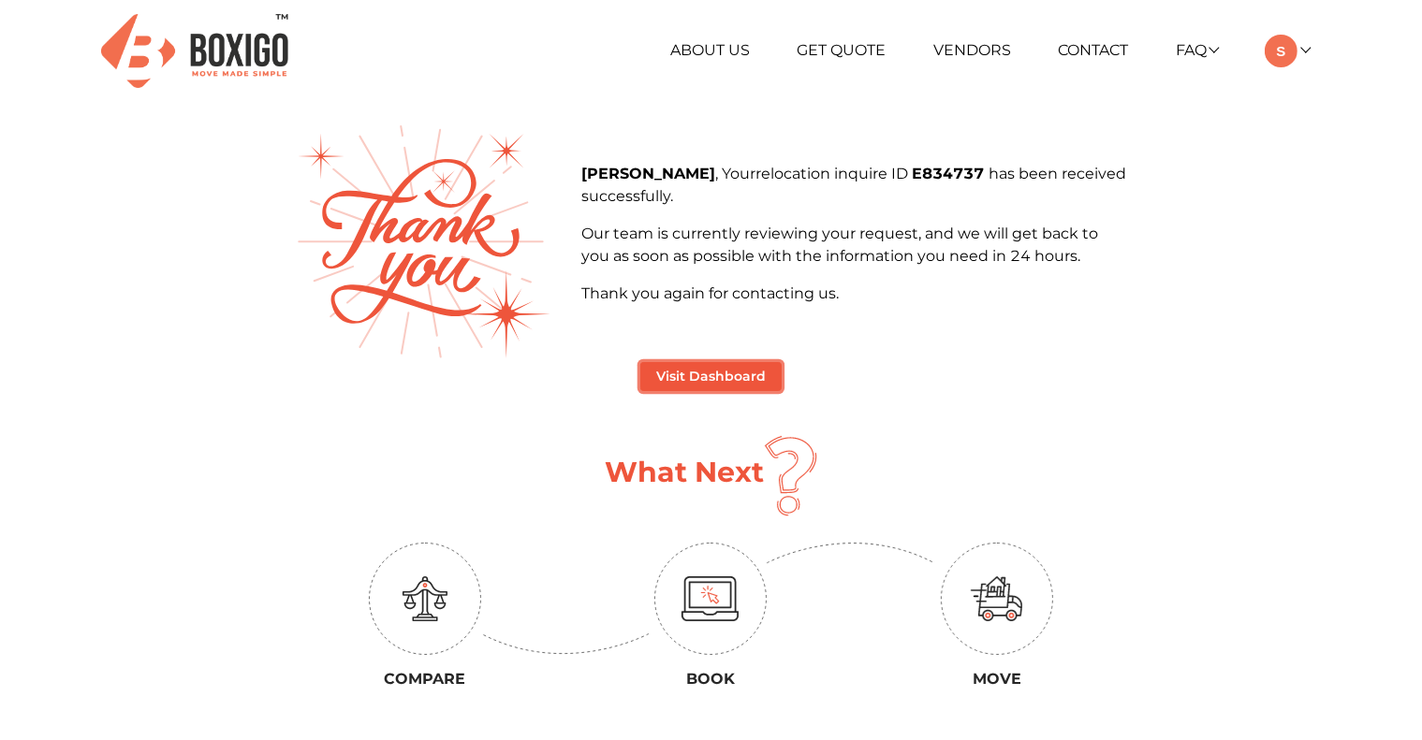
click at [713, 378] on button "Visit Dashboard" at bounding box center [710, 376] width 141 height 29
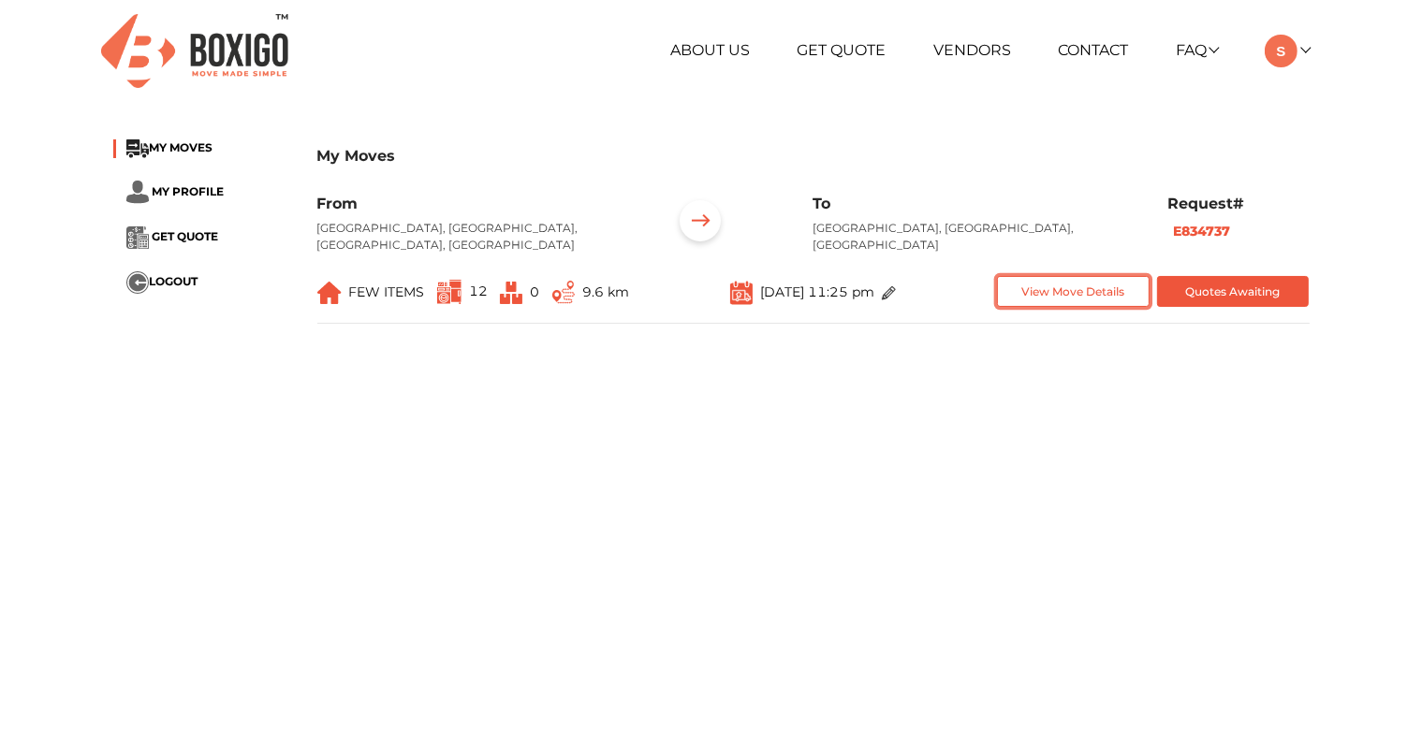
click at [1046, 277] on button "View Move Details" at bounding box center [1073, 291] width 153 height 31
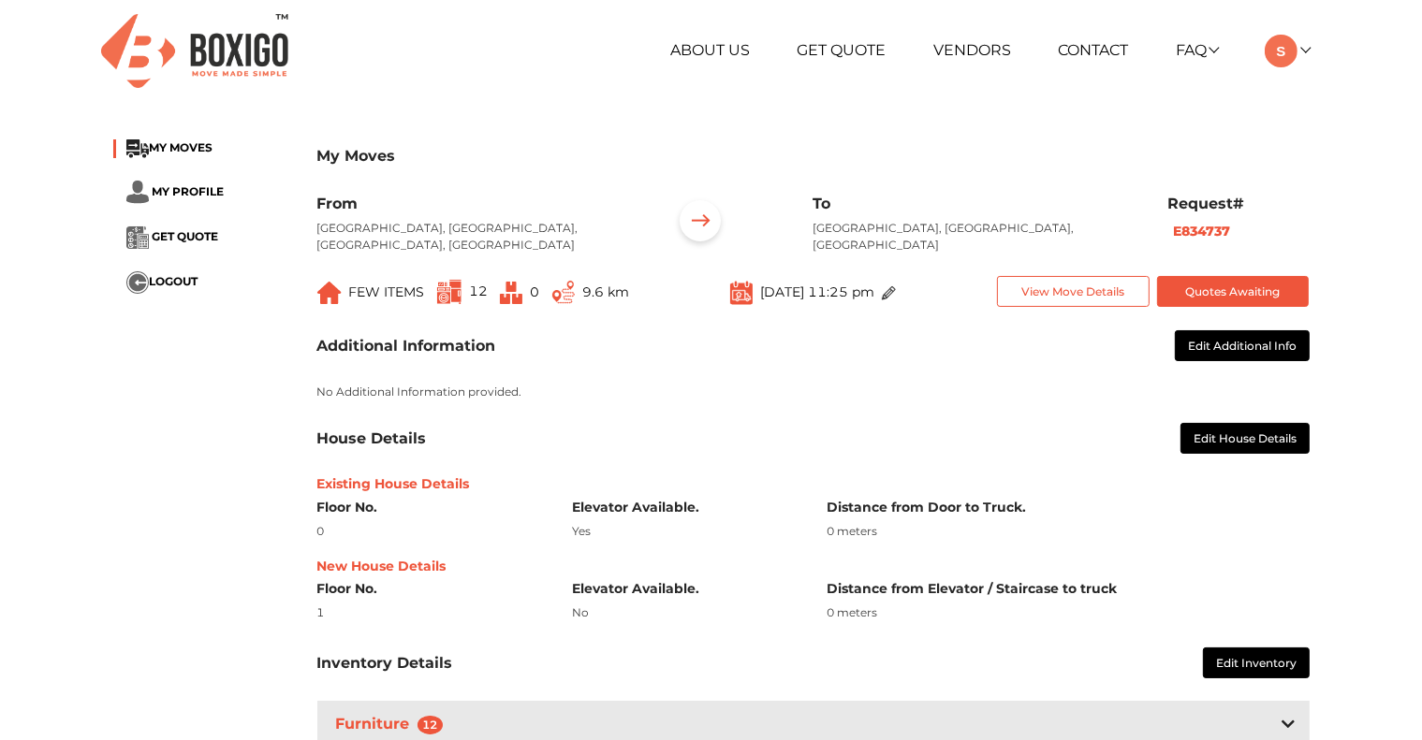
drag, startPoint x: 1046, startPoint y: 277, endPoint x: 110, endPoint y: 592, distance: 988.5
click at [110, 592] on div "My Moves MY MOVES MY PROFILE GET QUOTE LOGOUT My Moves From [GEOGRAPHIC_DATA], …" at bounding box center [711, 461] width 1224 height 673
